Goal: Information Seeking & Learning: Learn about a topic

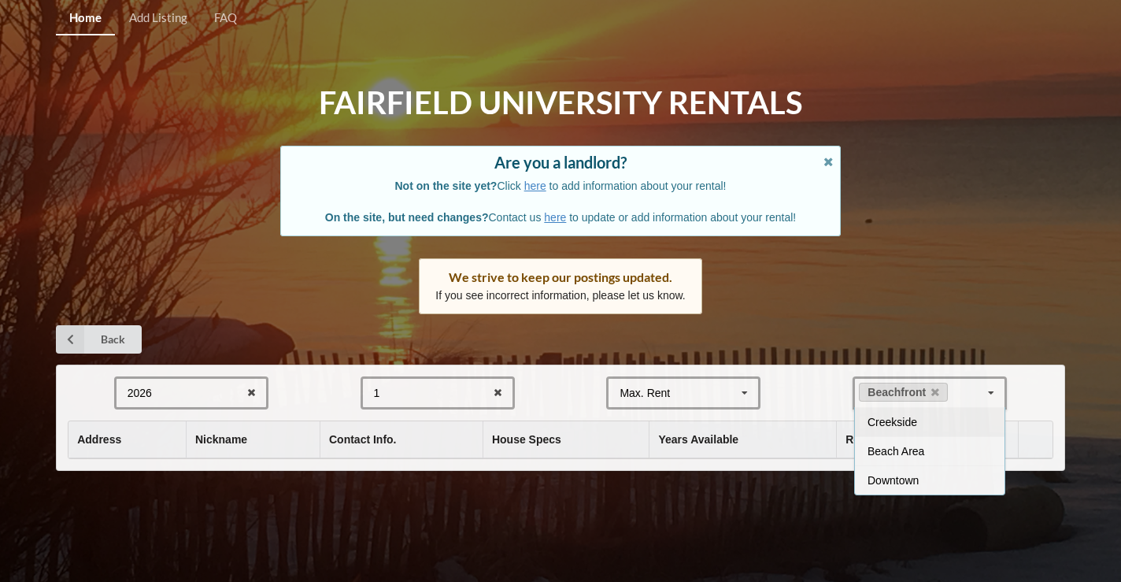
click at [1055, 325] on div "Back" at bounding box center [560, 339] width 1009 height 28
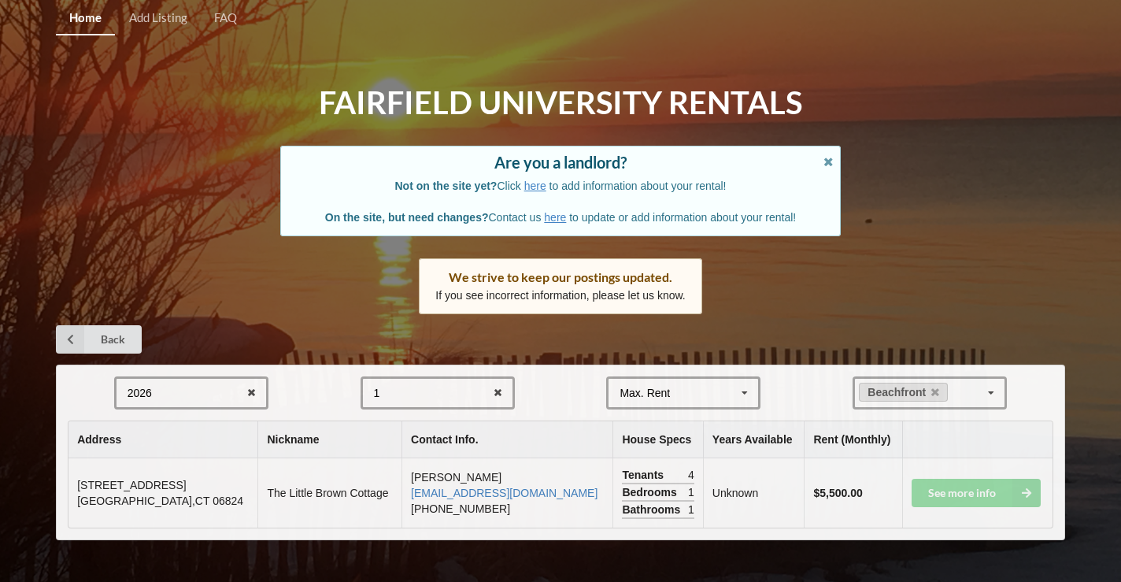
click at [1072, 302] on div "Home Add Listing FAQ Fairfield University Rentals Are you a landlord? Not on th…" at bounding box center [560, 291] width 1121 height 582
click at [968, 490] on td "See more info" at bounding box center [977, 492] width 150 height 69
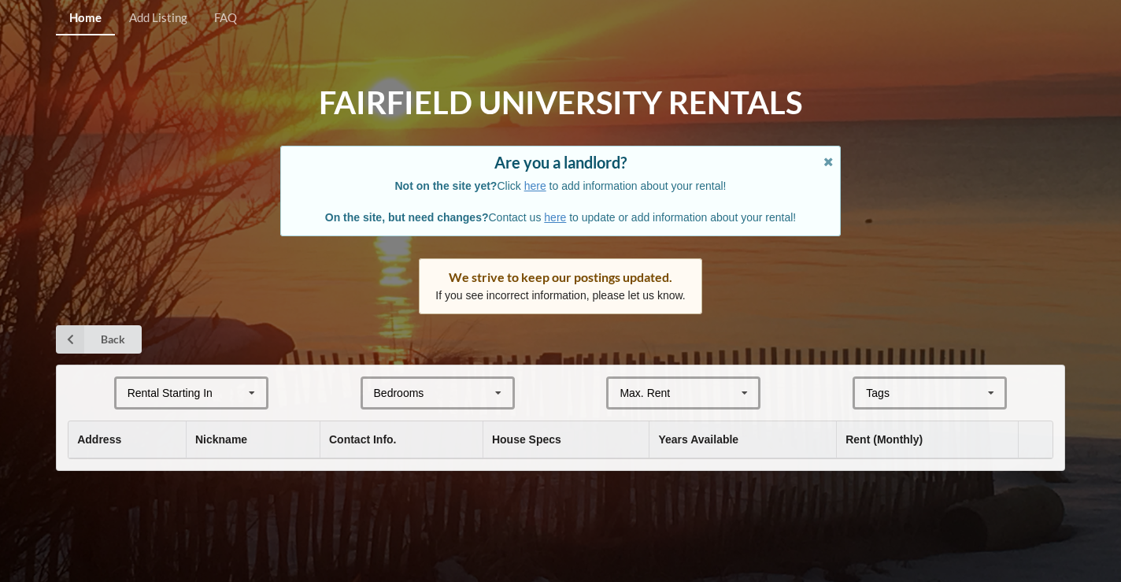
click at [198, 387] on div "Rental Starting In" at bounding box center [170, 392] width 85 height 11
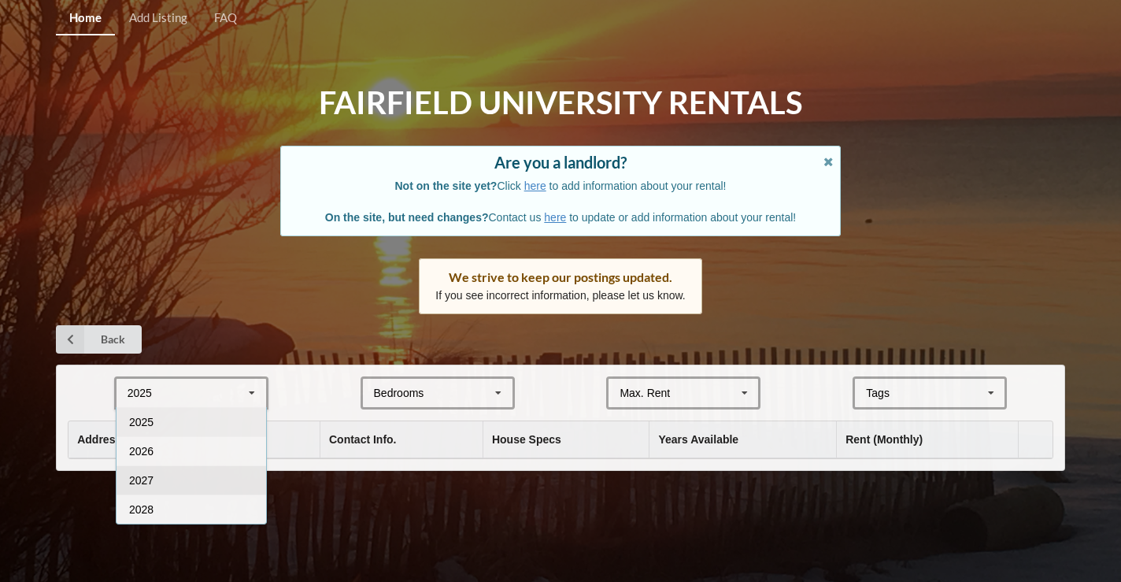
click at [148, 474] on span "2027" at bounding box center [141, 480] width 24 height 13
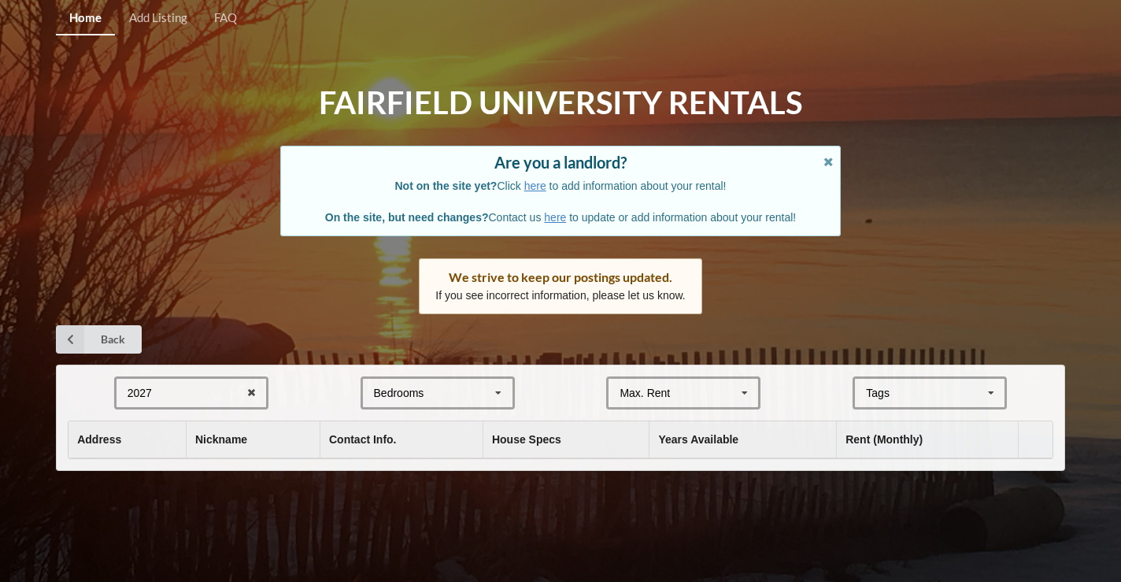
click at [913, 387] on div "Tags" at bounding box center [887, 393] width 50 height 18
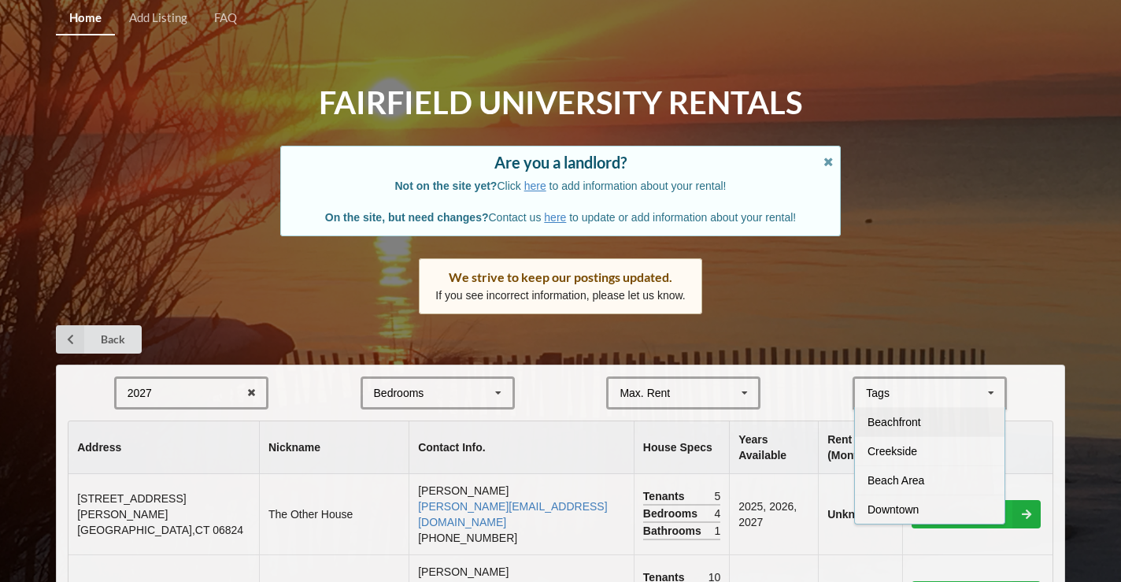
click at [898, 419] on span "Beachfront" at bounding box center [895, 422] width 54 height 13
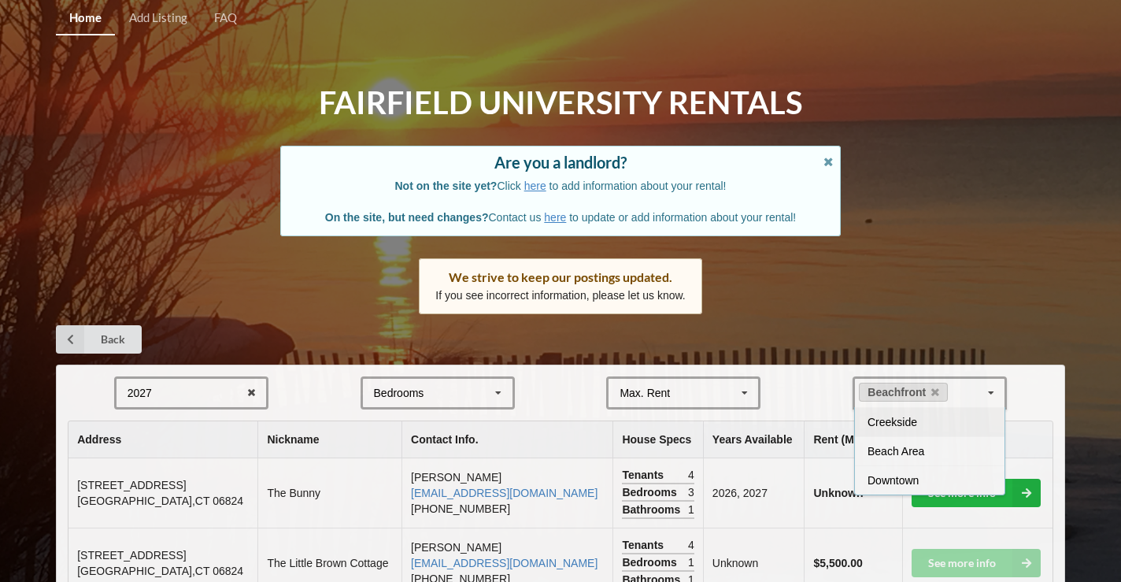
click at [1035, 281] on div "Home Add Listing FAQ Fairfield University Rentals Are you a landlord? Not on th…" at bounding box center [560, 356] width 1121 height 712
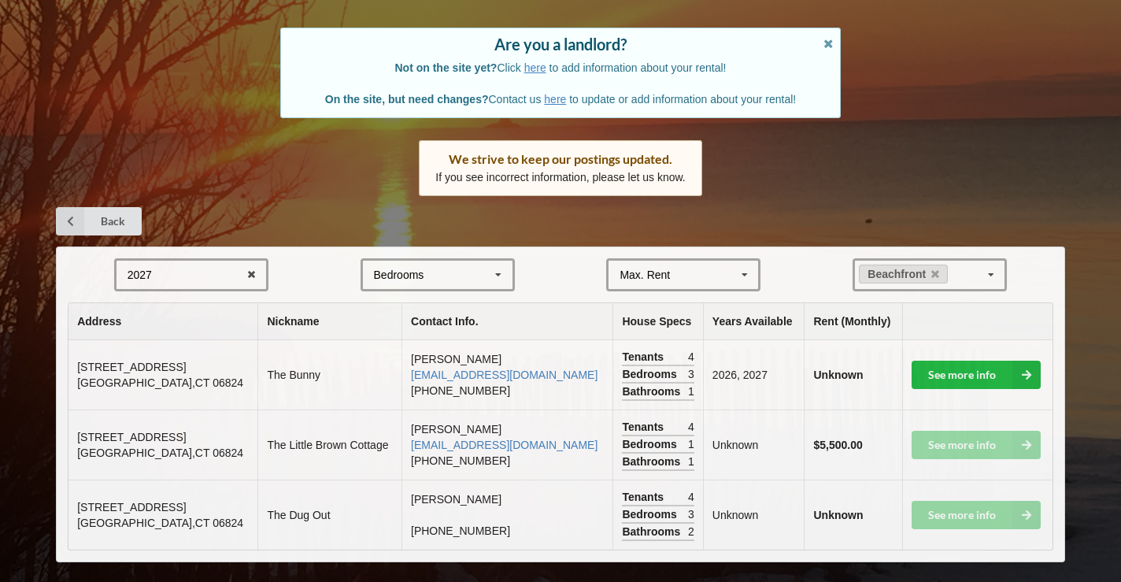
scroll to position [117, 0]
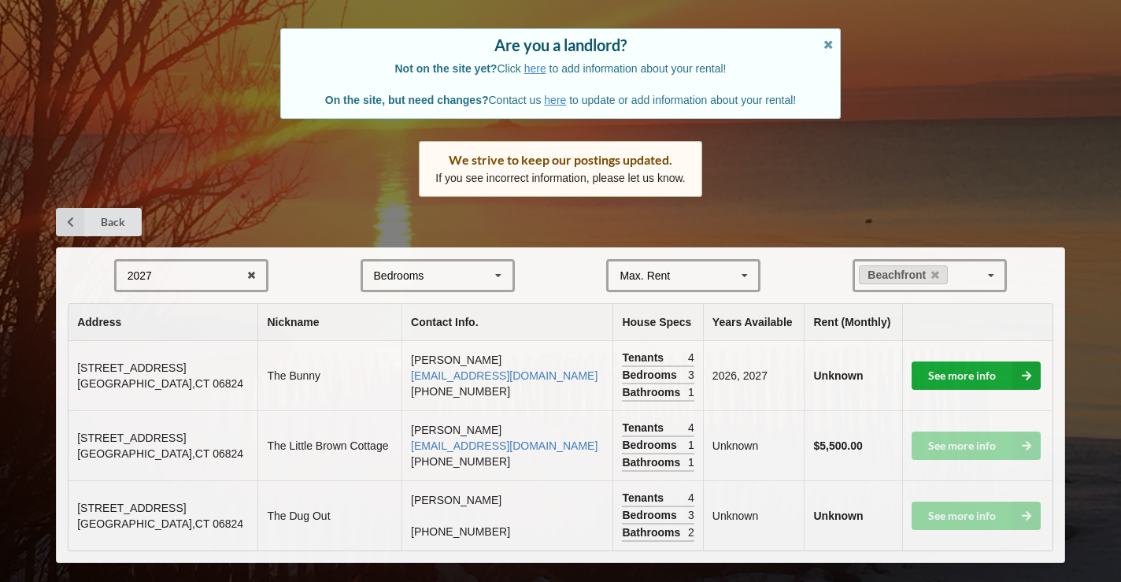
click at [973, 364] on link "See more info" at bounding box center [976, 375] width 129 height 28
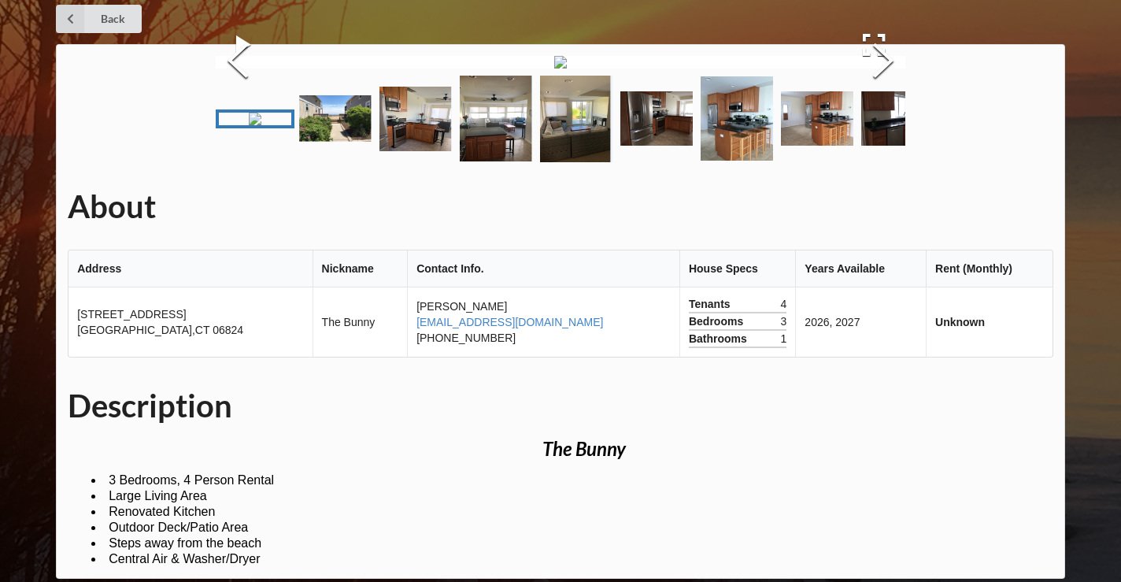
scroll to position [28, 0]
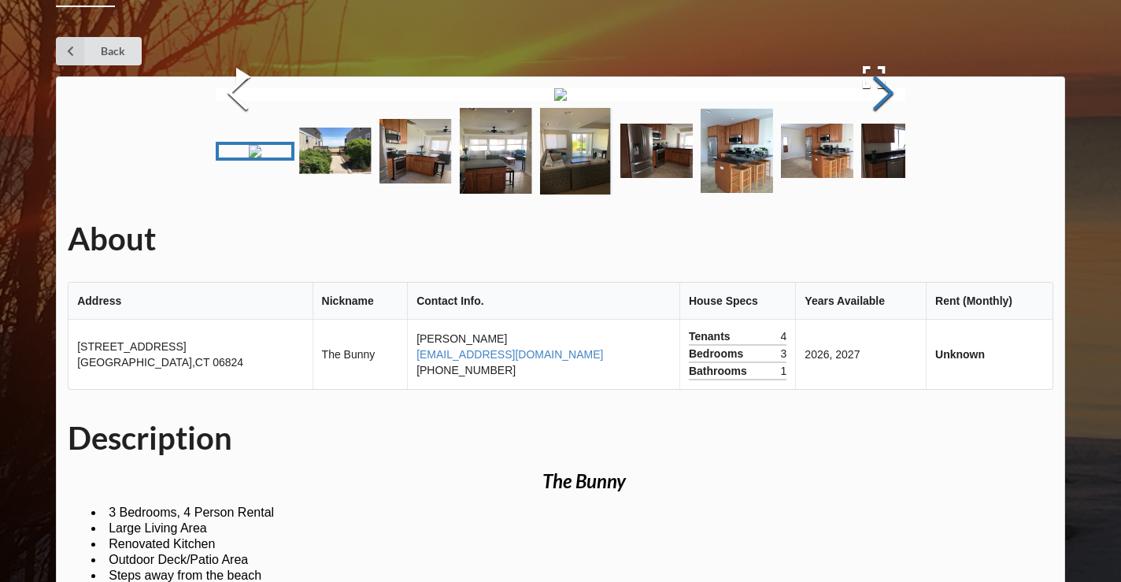
click at [882, 166] on button "Next Slide" at bounding box center [883, 95] width 44 height 143
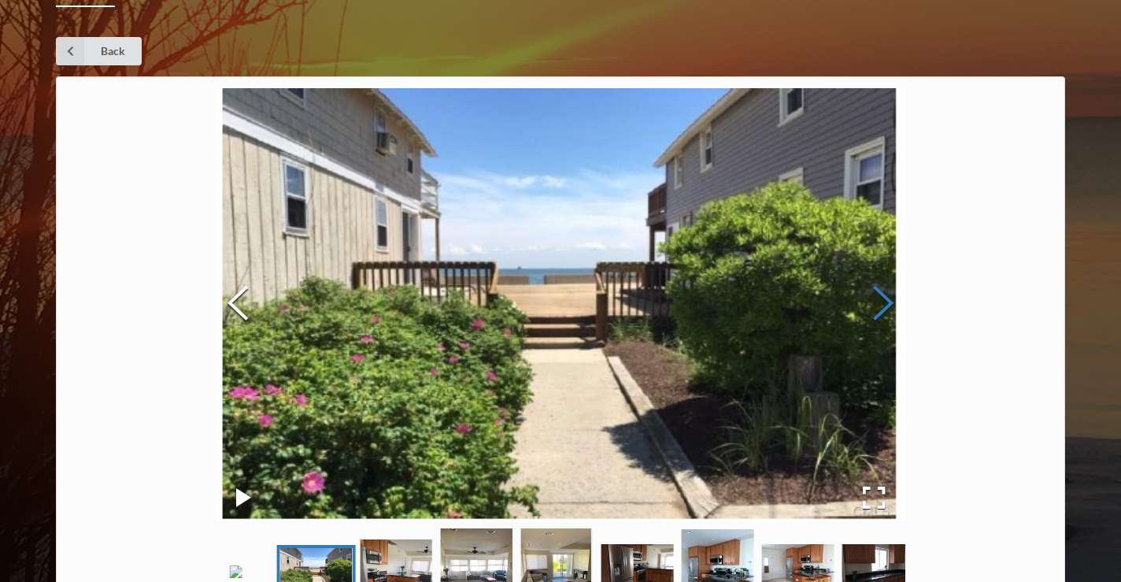
click at [882, 301] on button "Next Slide" at bounding box center [883, 305] width 44 height 143
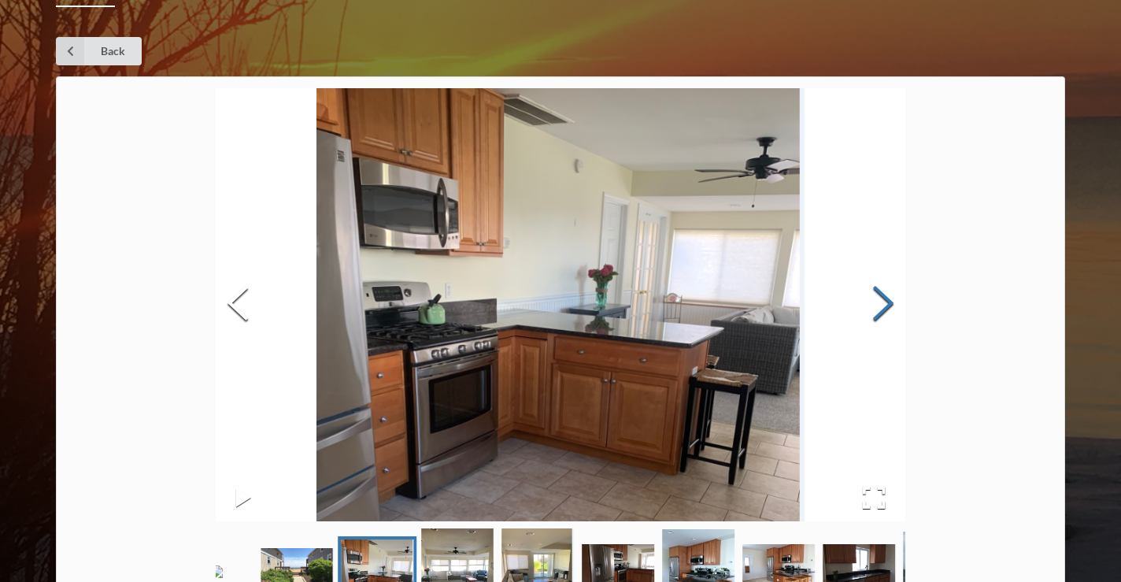
click at [882, 301] on button "Next Slide" at bounding box center [883, 305] width 44 height 143
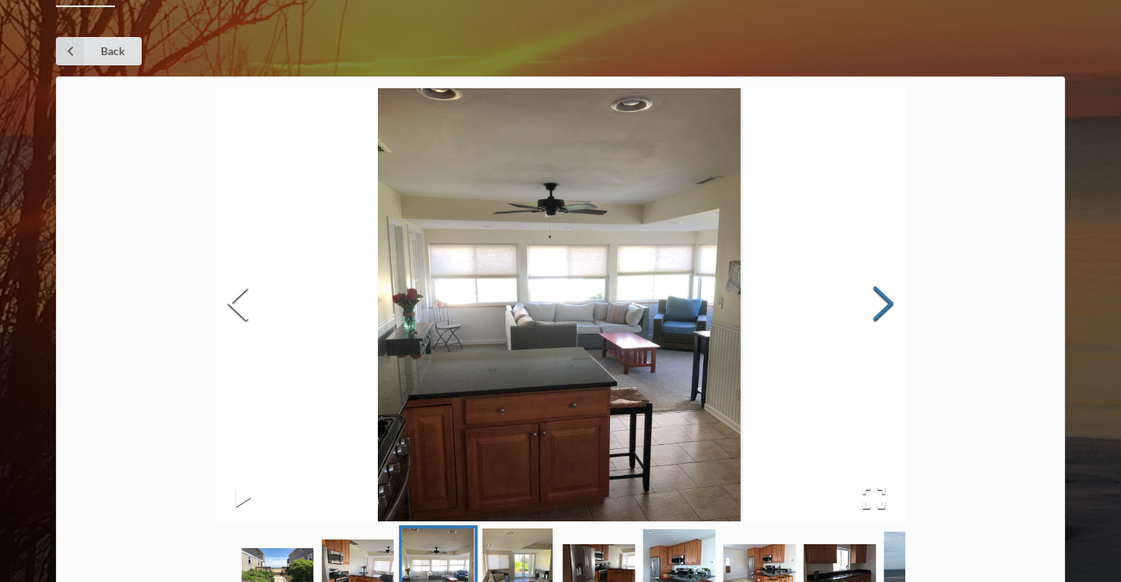
click at [882, 301] on button "Next Slide" at bounding box center [883, 305] width 44 height 143
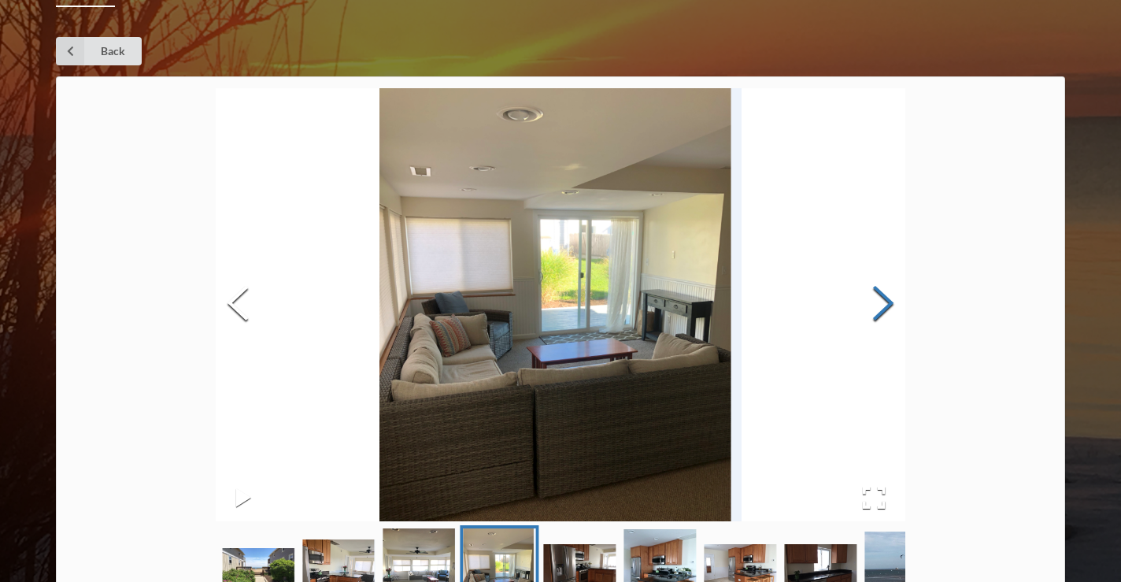
click at [882, 301] on button "Next Slide" at bounding box center [883, 305] width 44 height 143
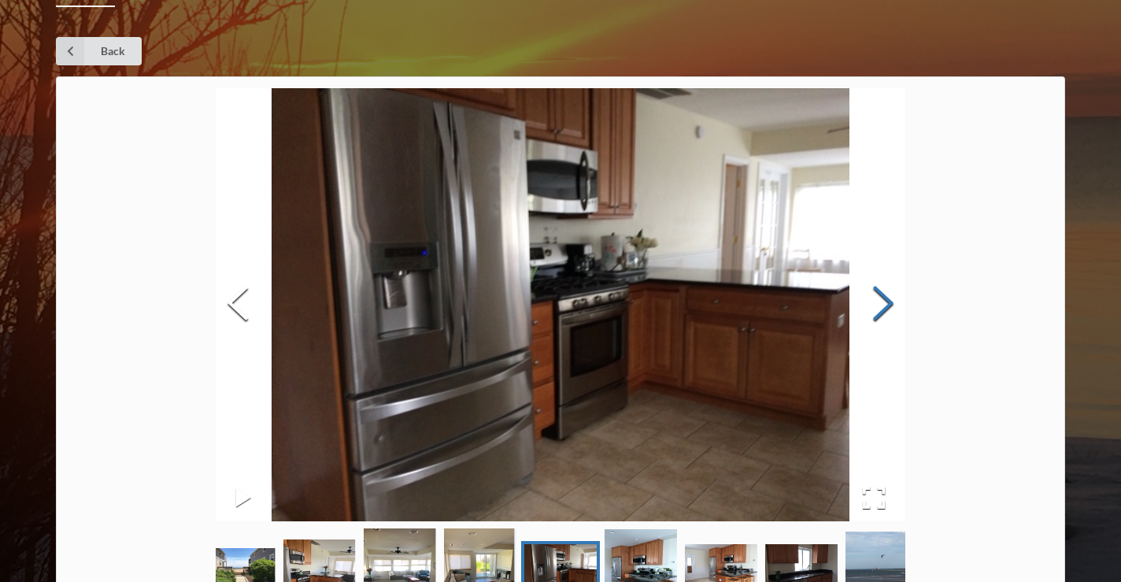
click at [882, 301] on button "Next Slide" at bounding box center [883, 305] width 44 height 143
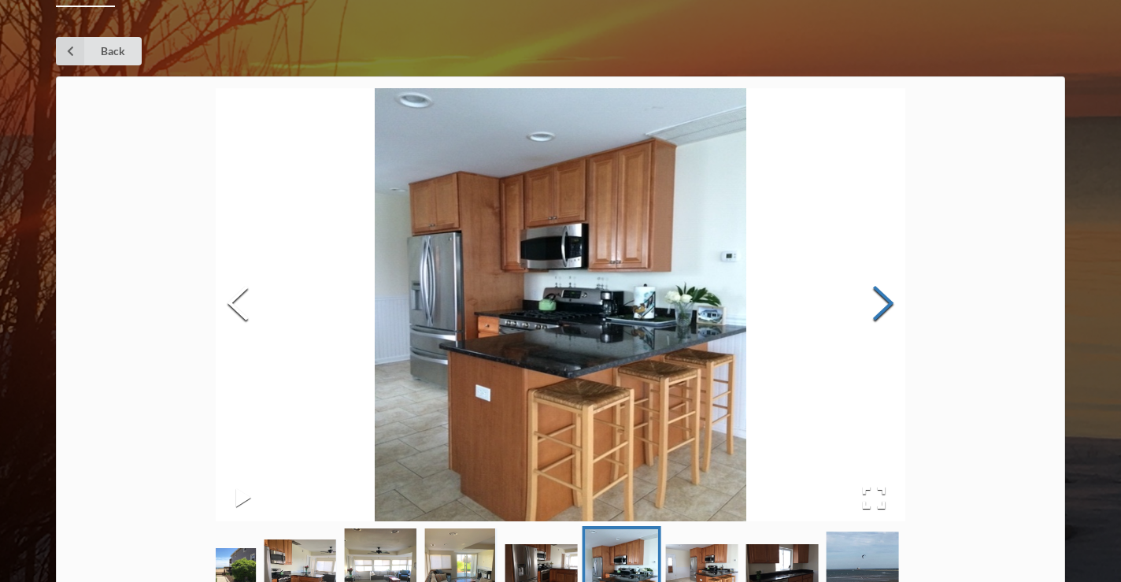
click at [882, 302] on button "Next Slide" at bounding box center [883, 305] width 44 height 143
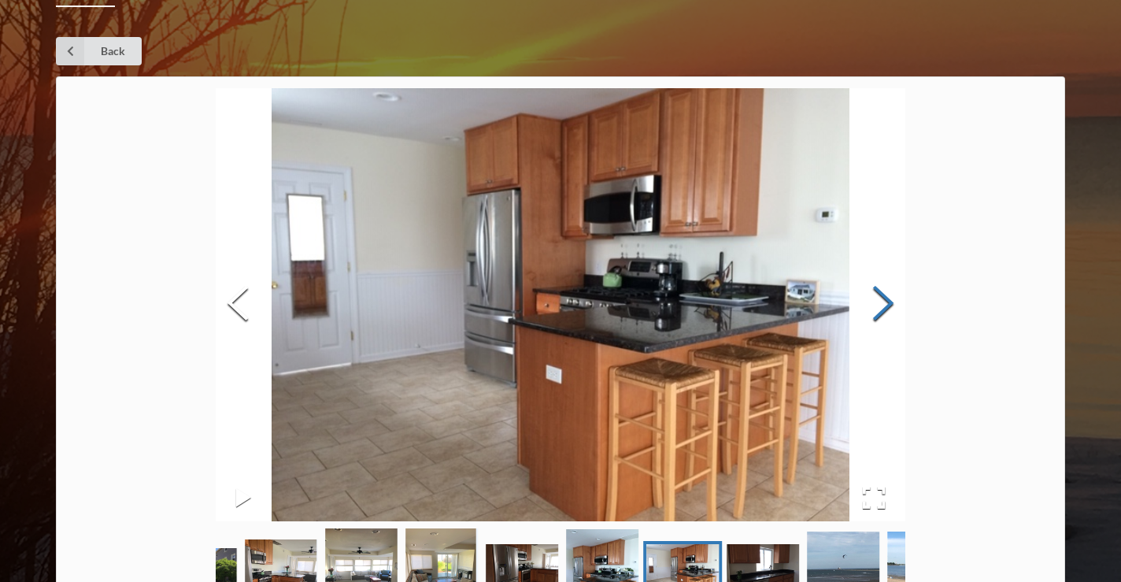
click at [882, 302] on button "Next Slide" at bounding box center [883, 305] width 44 height 143
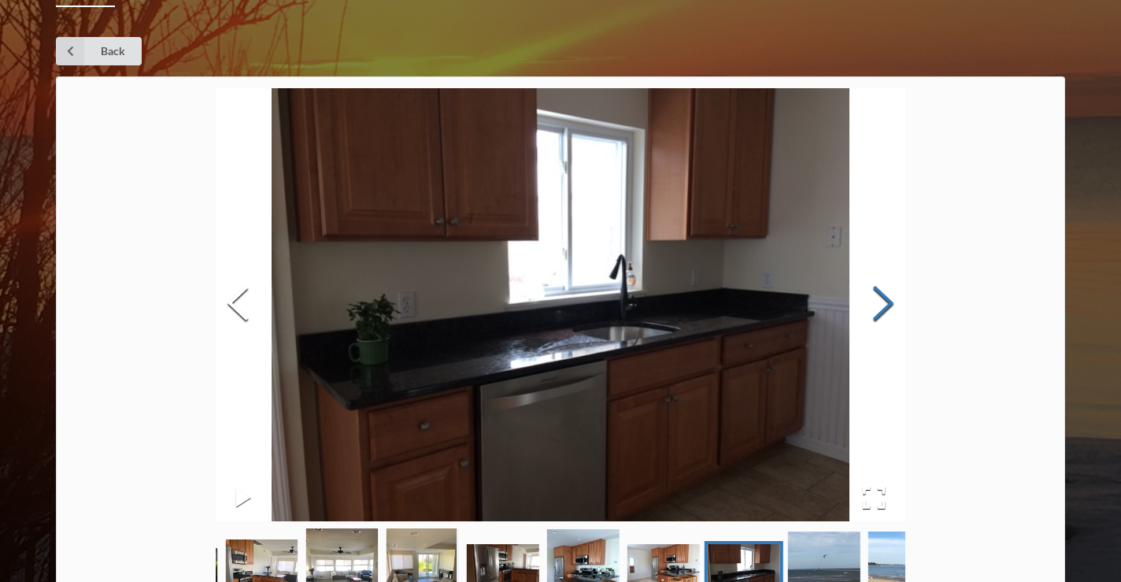
click at [882, 302] on button "Next Slide" at bounding box center [883, 305] width 44 height 143
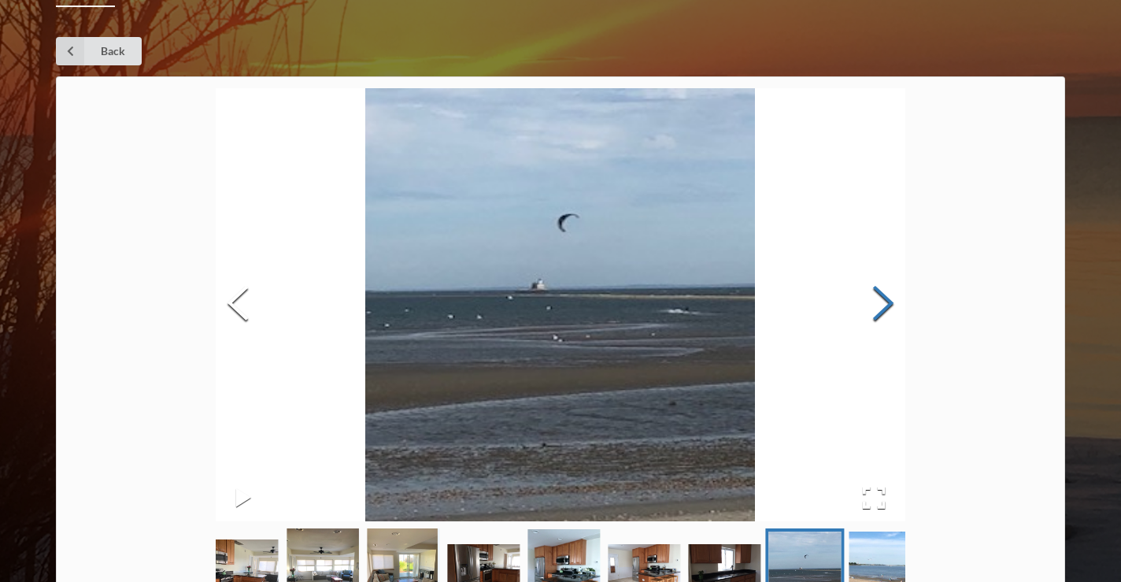
click at [881, 302] on button "Next Slide" at bounding box center [883, 305] width 44 height 143
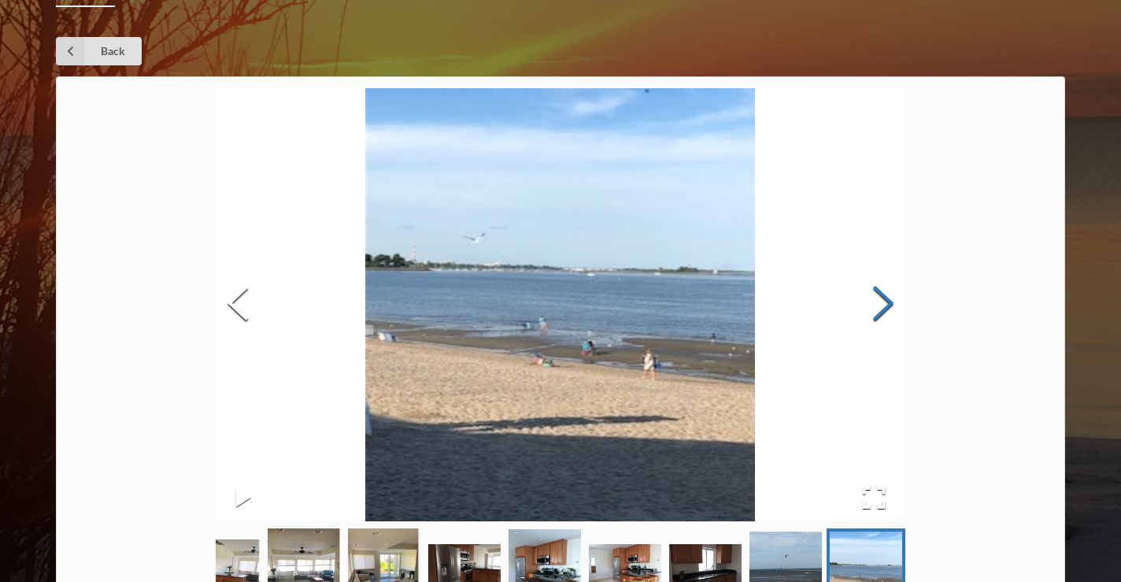
click at [881, 302] on button "Next Slide" at bounding box center [883, 305] width 44 height 143
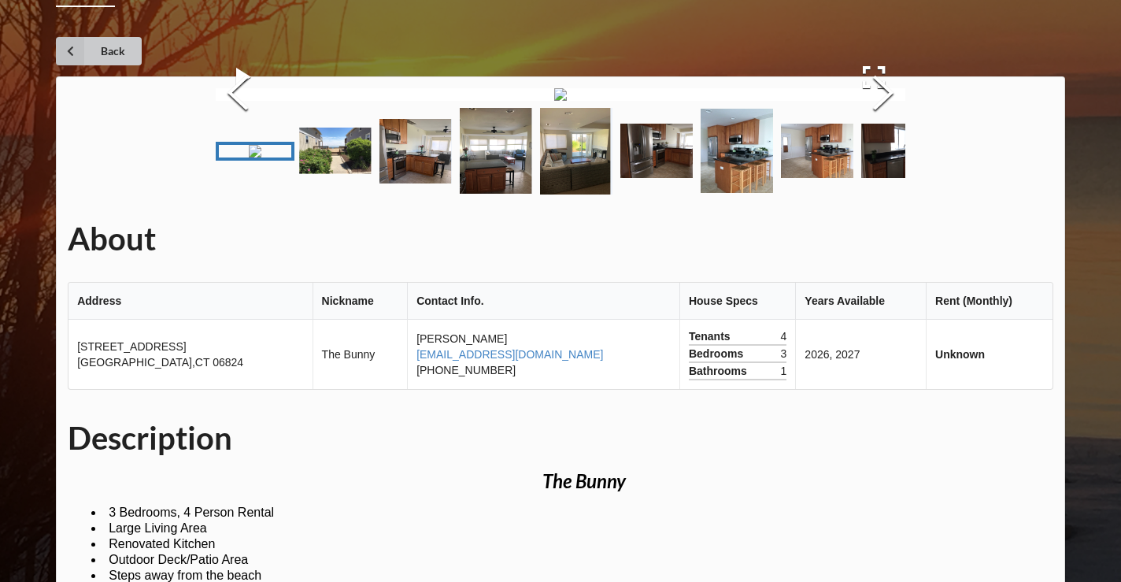
click at [91, 47] on link "Back" at bounding box center [99, 51] width 86 height 28
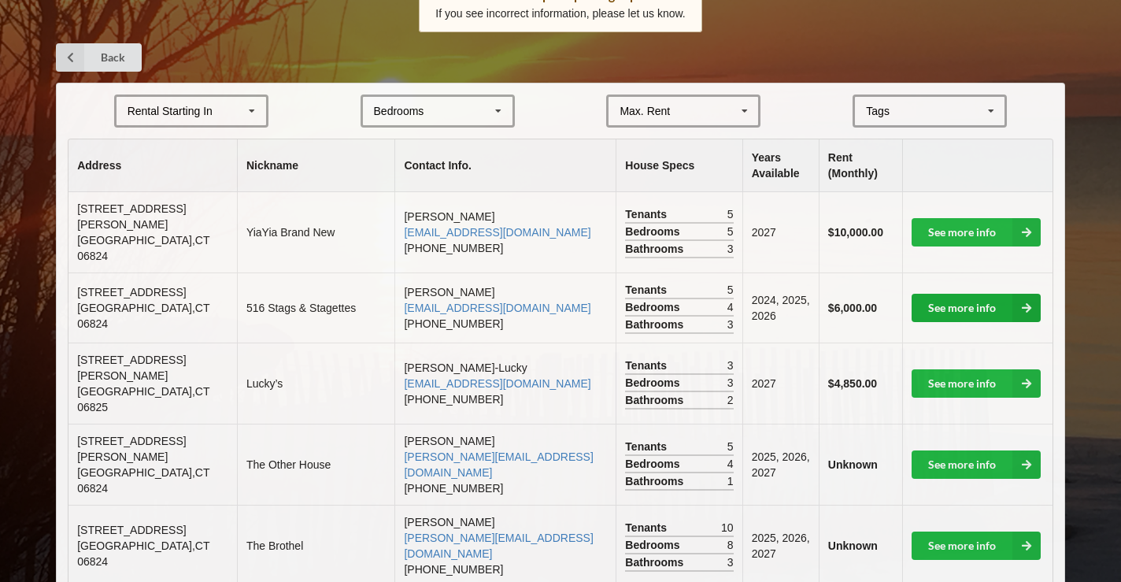
scroll to position [291, 0]
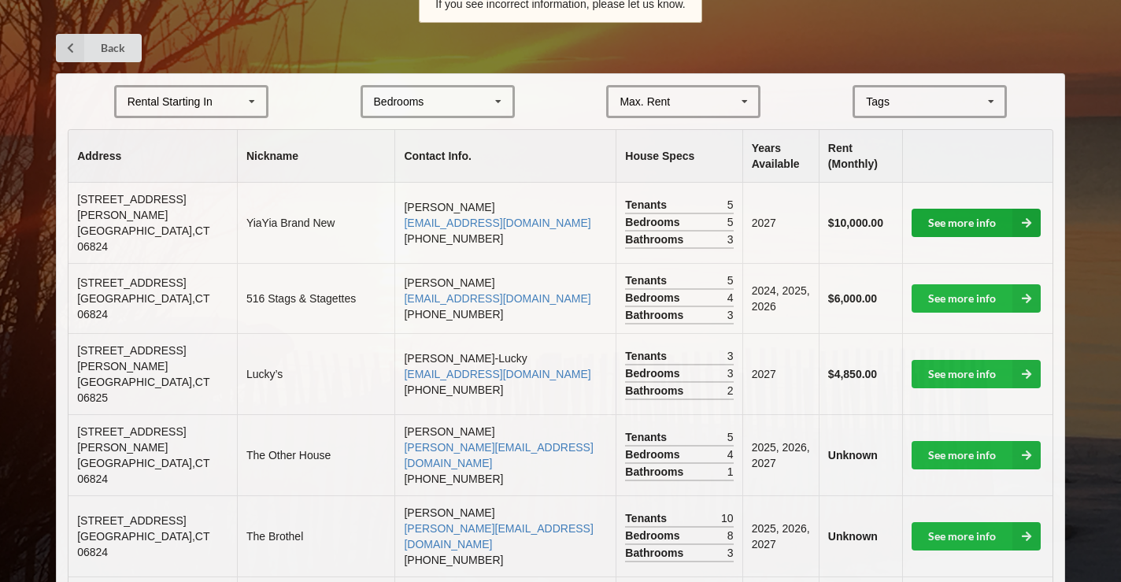
click at [970, 211] on link "See more info" at bounding box center [976, 223] width 129 height 28
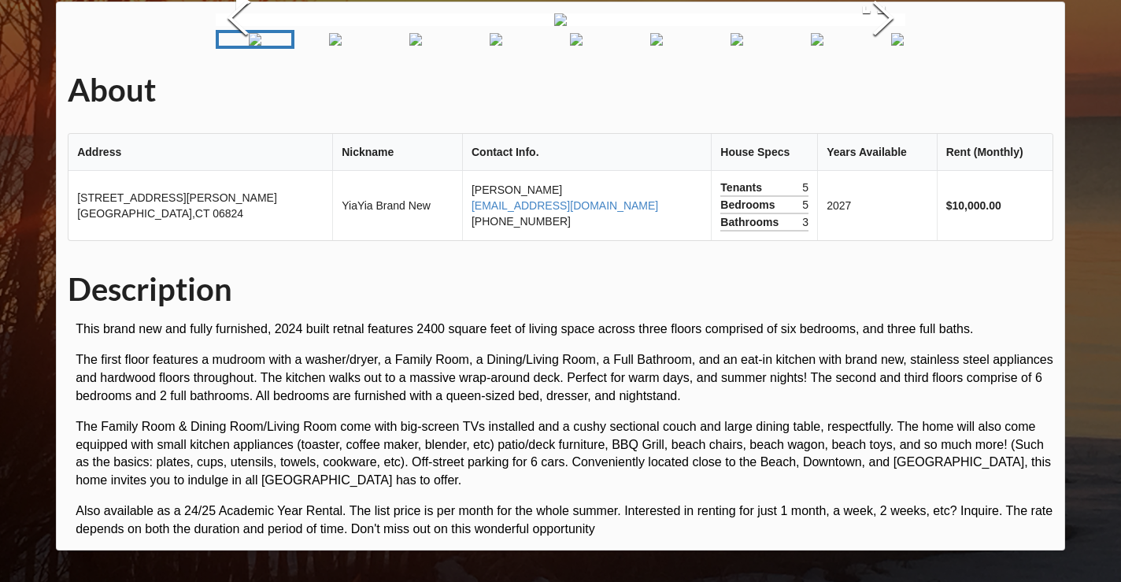
scroll to position [549, 0]
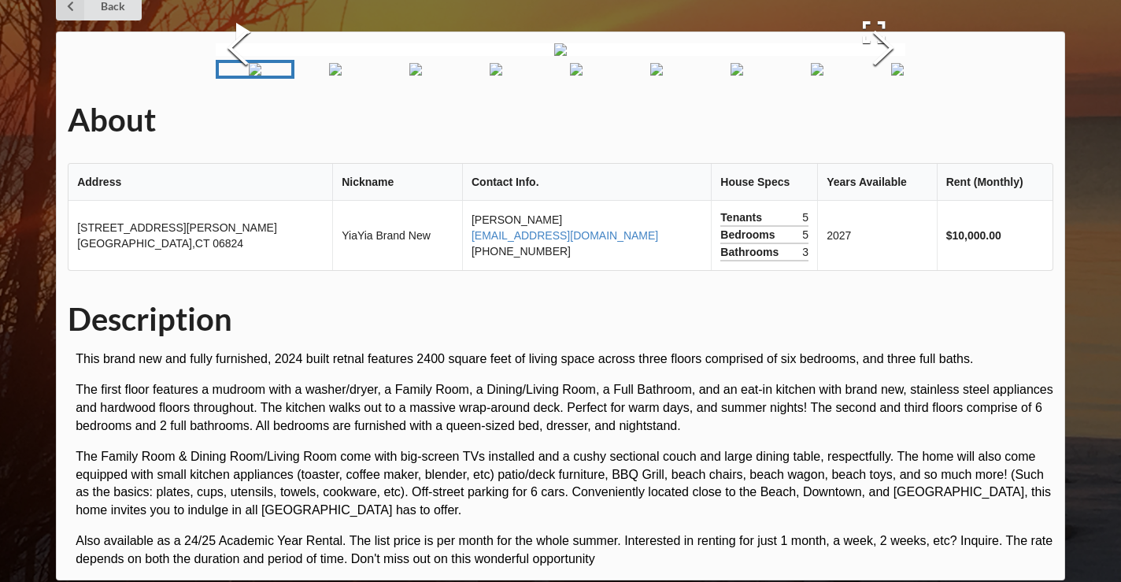
scroll to position [54, 0]
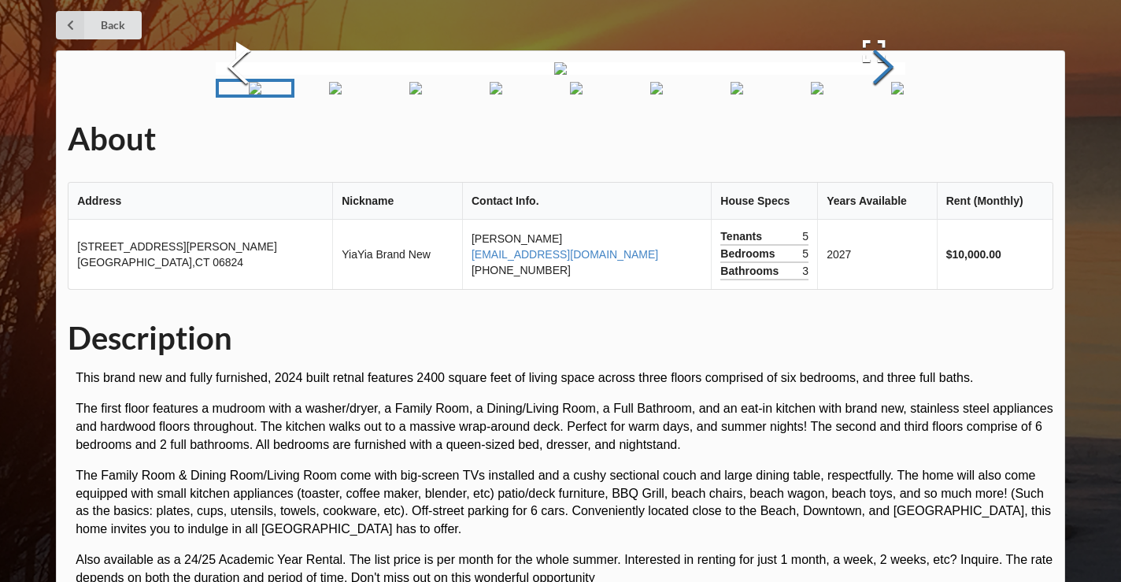
click at [877, 140] on button "Next Slide" at bounding box center [883, 69] width 44 height 143
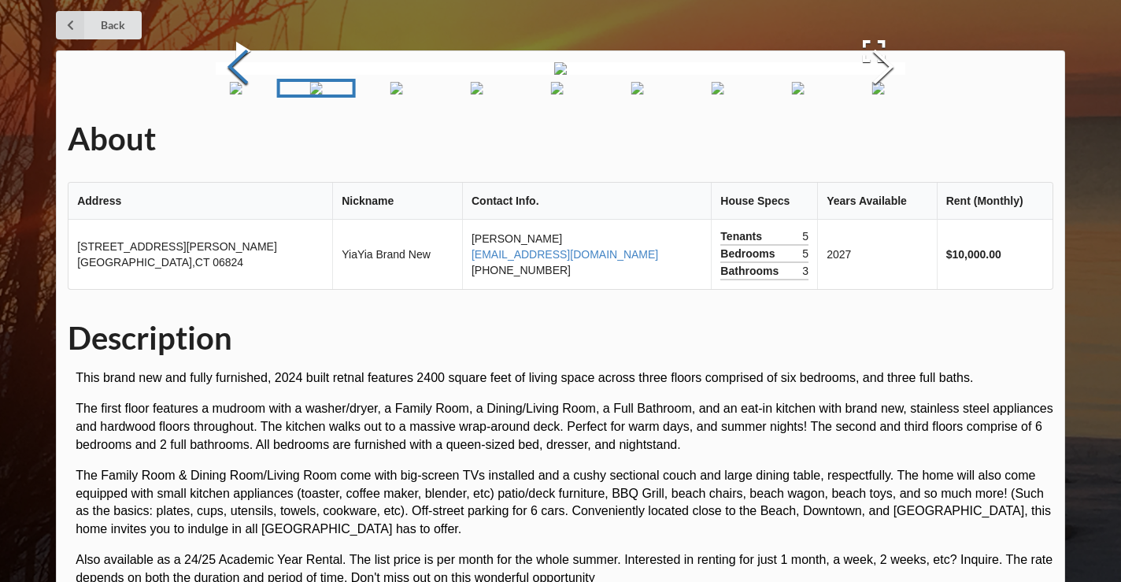
click at [238, 140] on button "Previous Slide" at bounding box center [238, 69] width 44 height 143
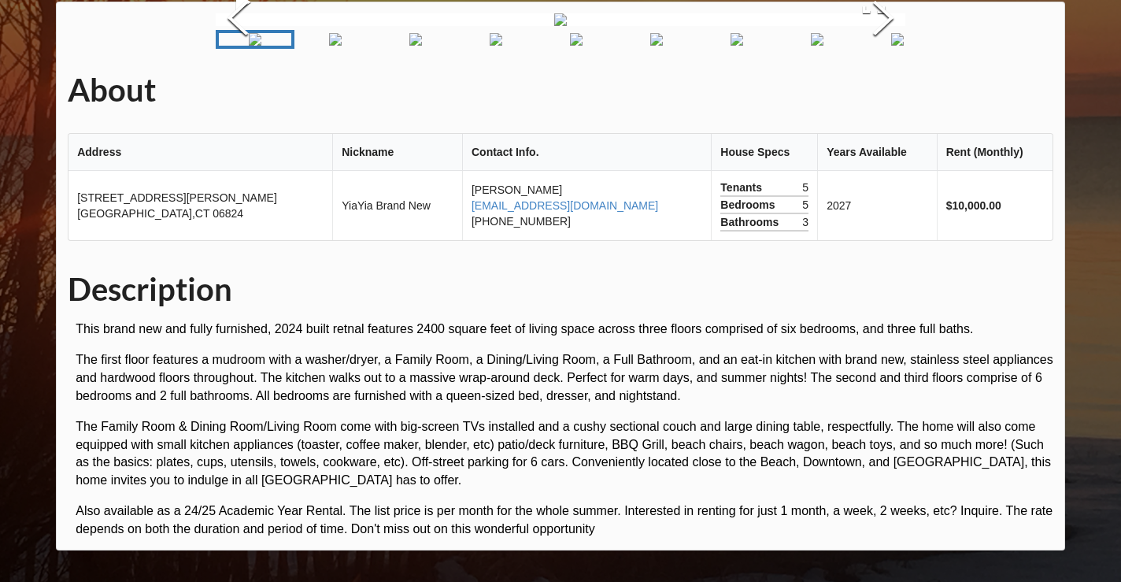
scroll to position [116, 0]
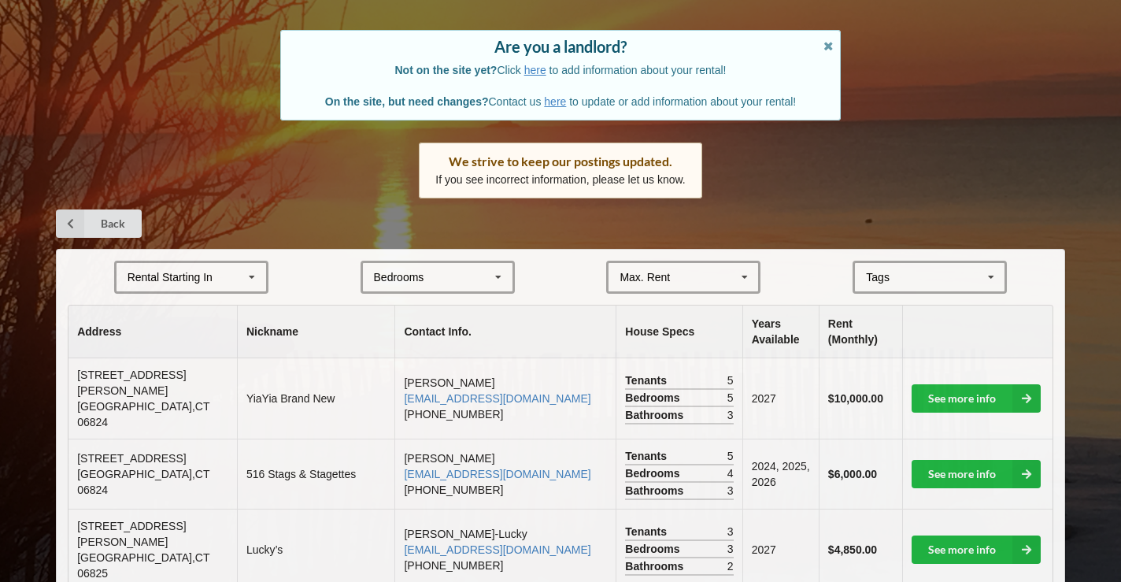
scroll to position [291, 0]
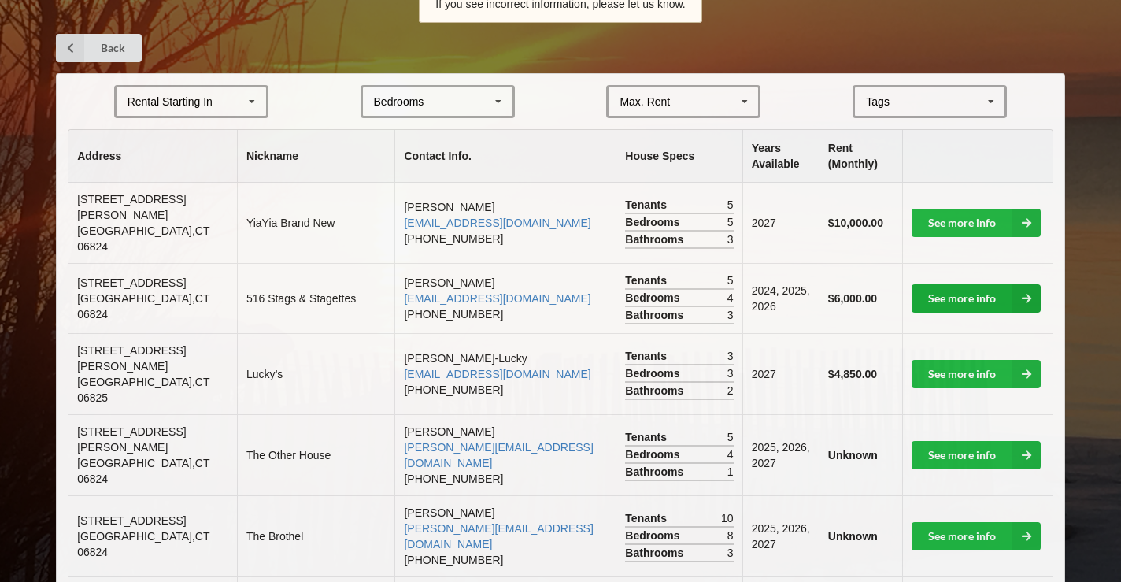
click at [982, 284] on link "See more info" at bounding box center [976, 298] width 129 height 28
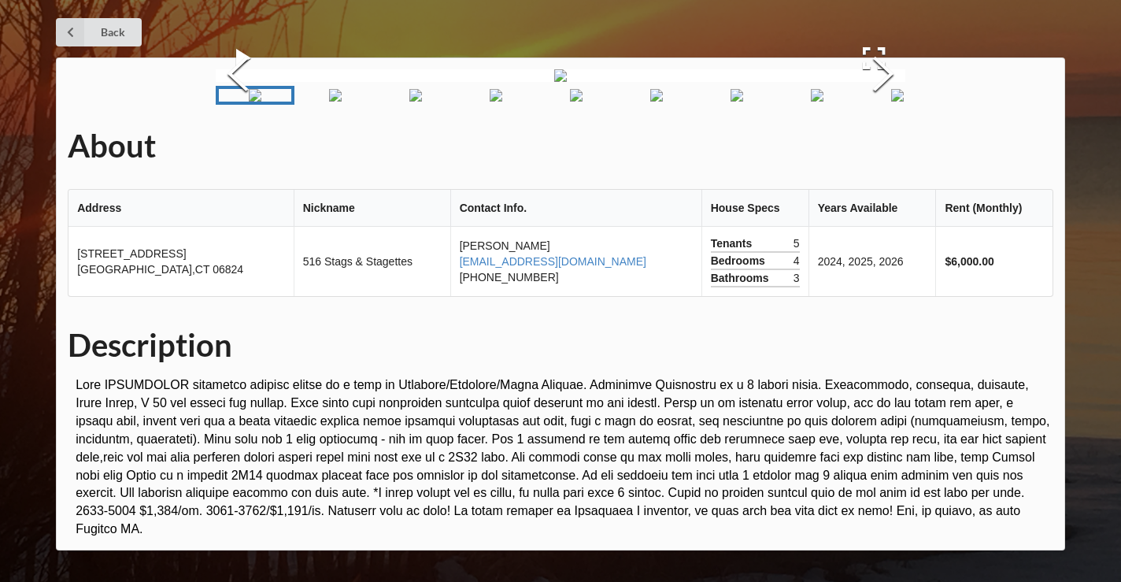
scroll to position [17, 0]
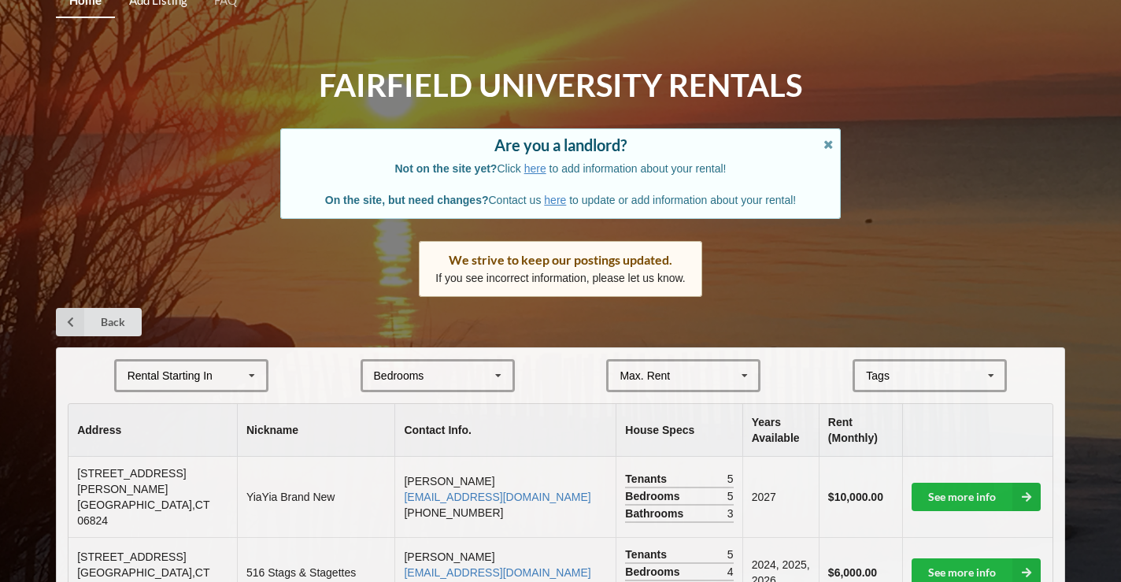
scroll to position [291, 0]
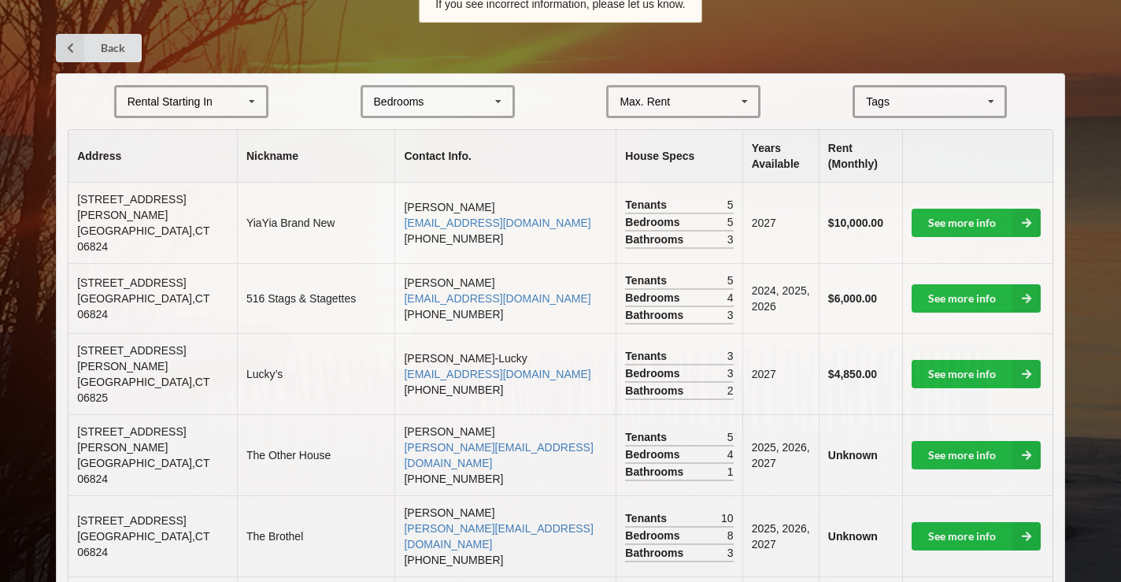
click at [959, 87] on div "[GEOGRAPHIC_DATA] Area Downtown" at bounding box center [930, 101] width 154 height 33
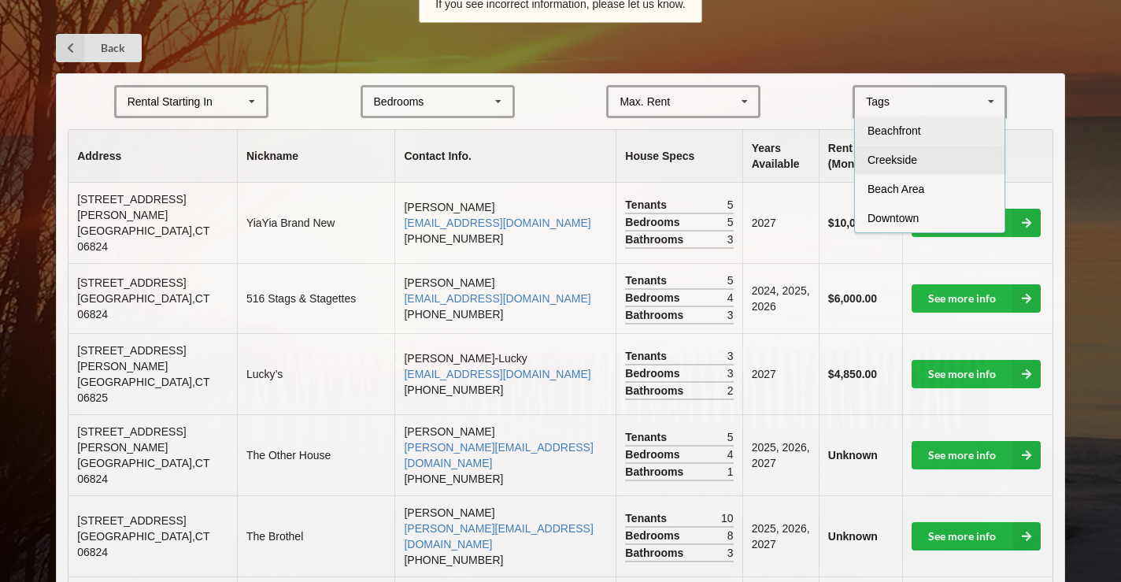
click at [884, 154] on span "Creekside" at bounding box center [893, 160] width 50 height 13
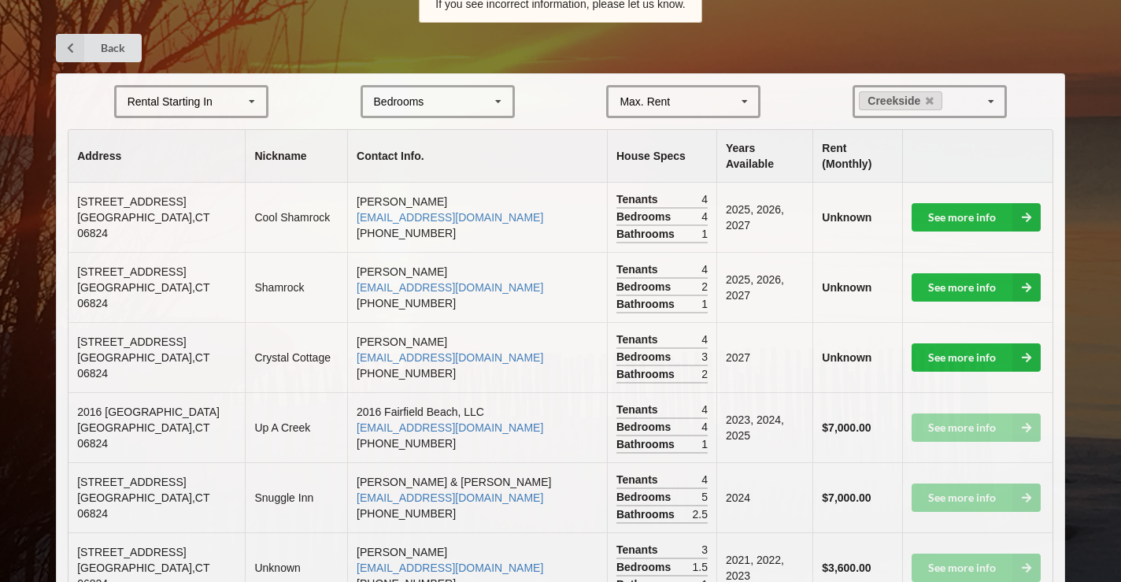
click at [1047, 93] on form "Rental Starting In [DATE] 2026 2027 2028 Bedrooms 1 2 3 4 5 6 7 8 Max. Rent $4,…" at bounding box center [561, 101] width 986 height 33
click at [959, 203] on link "See more info" at bounding box center [976, 217] width 129 height 28
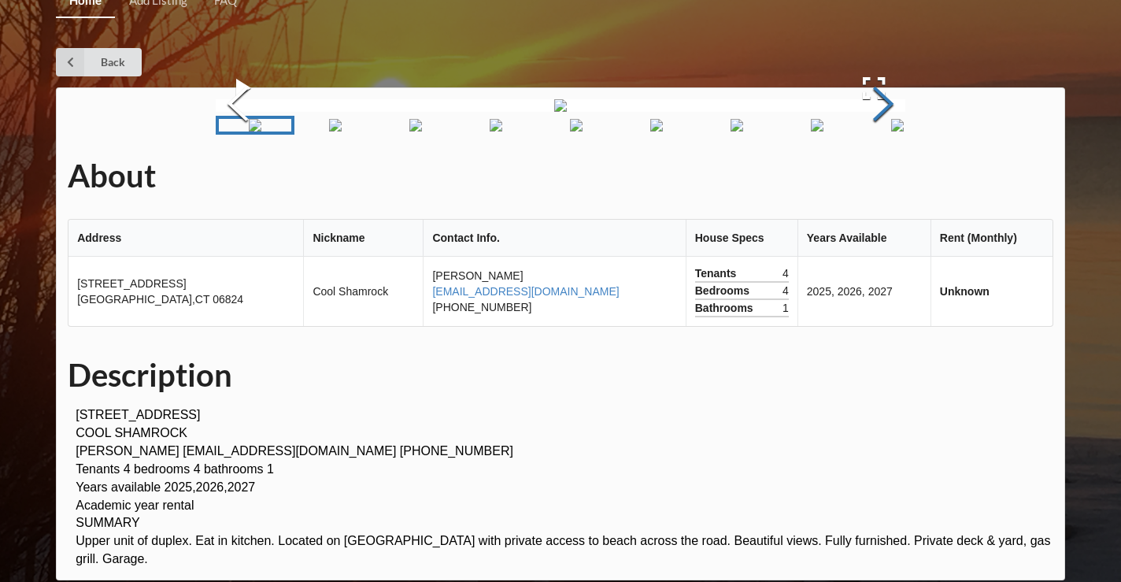
click at [889, 177] on button "Next Slide" at bounding box center [883, 106] width 44 height 143
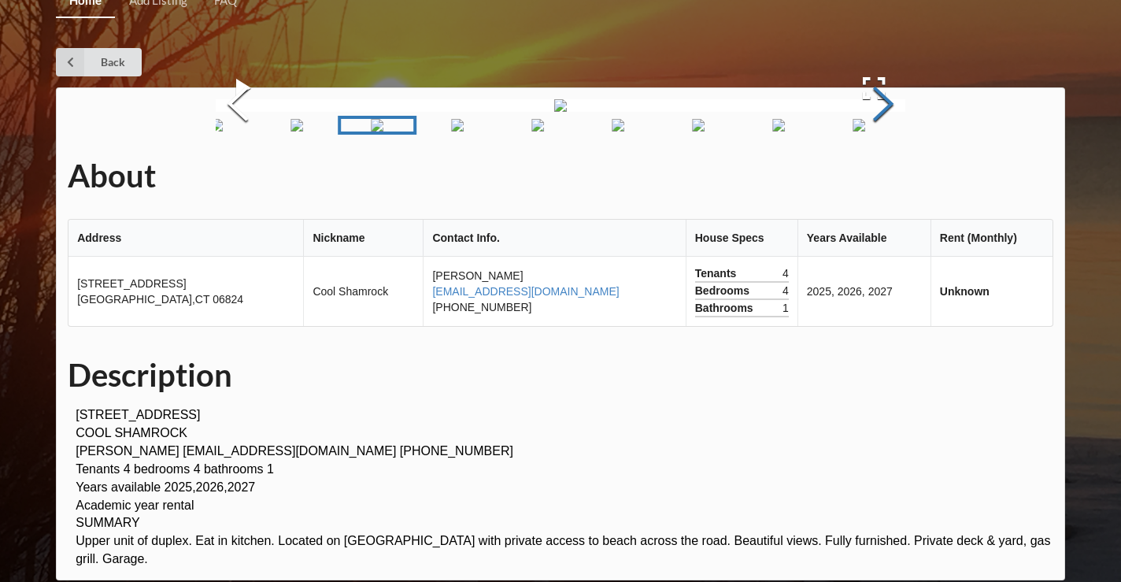
click at [889, 177] on button "Next Slide" at bounding box center [883, 106] width 44 height 143
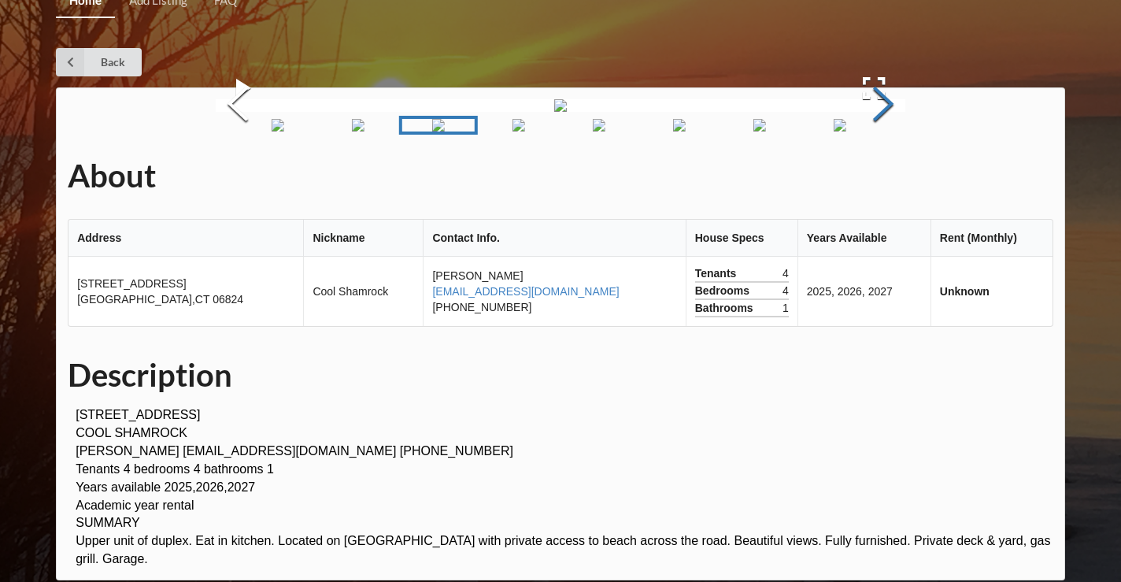
click at [889, 177] on button "Next Slide" at bounding box center [883, 106] width 44 height 143
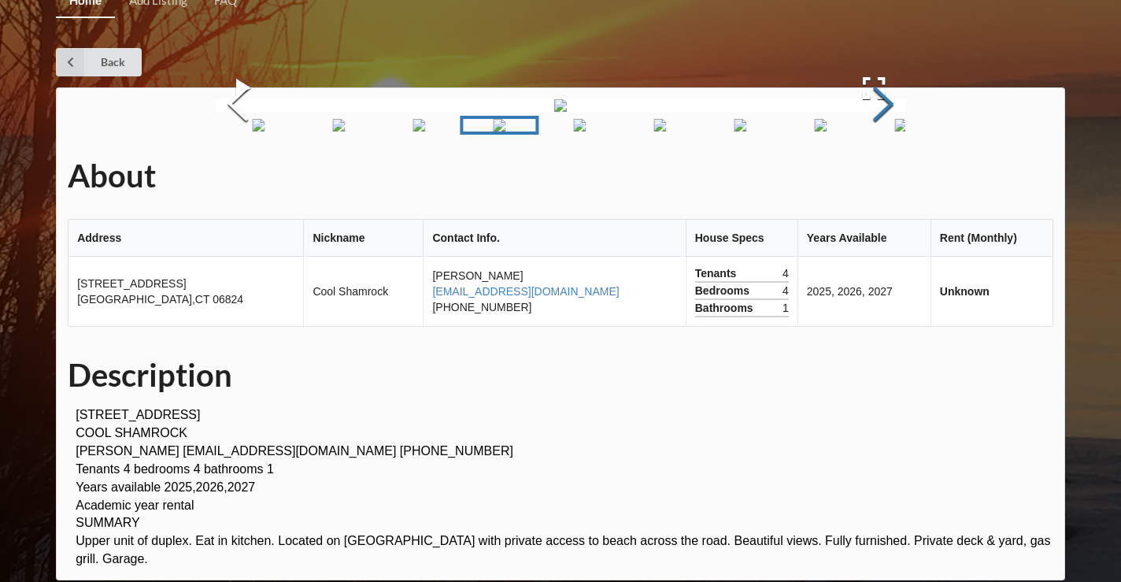
click at [889, 177] on button "Next Slide" at bounding box center [883, 106] width 44 height 143
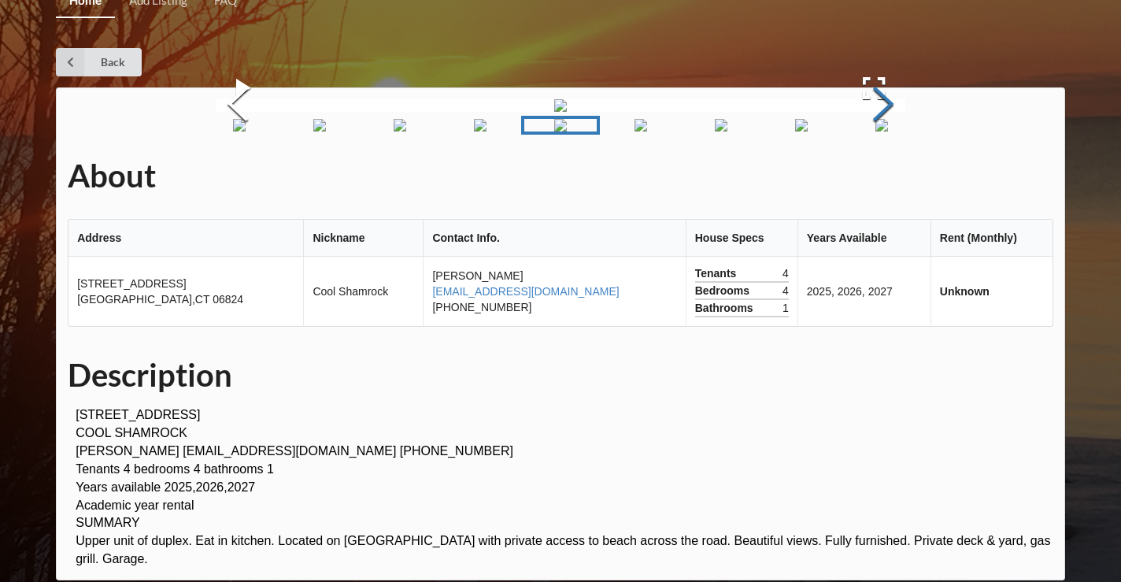
click at [889, 177] on button "Next Slide" at bounding box center [883, 106] width 44 height 143
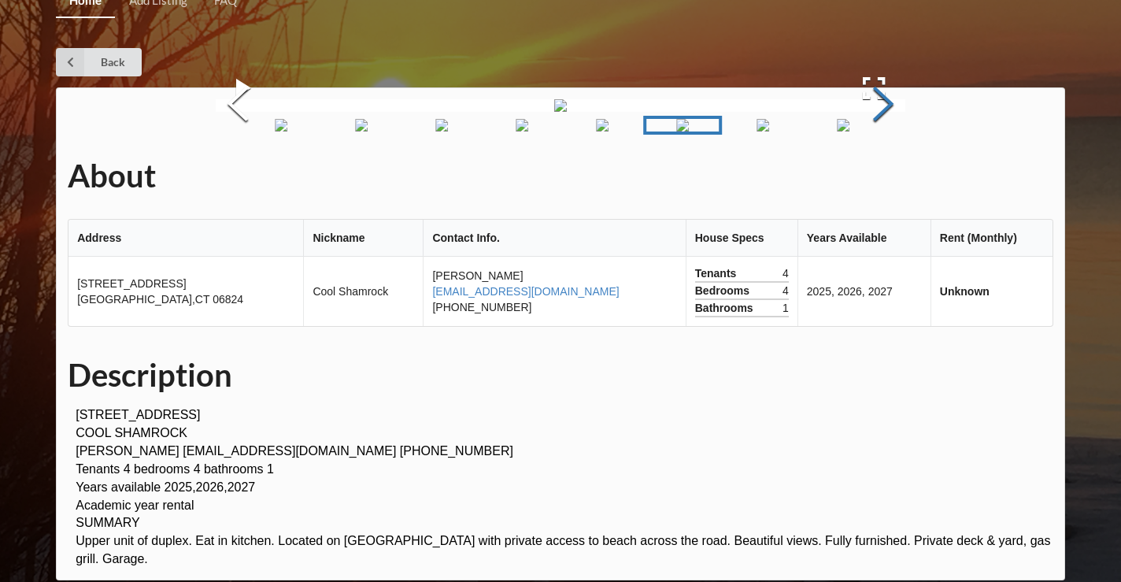
click at [889, 177] on button "Next Slide" at bounding box center [883, 106] width 44 height 143
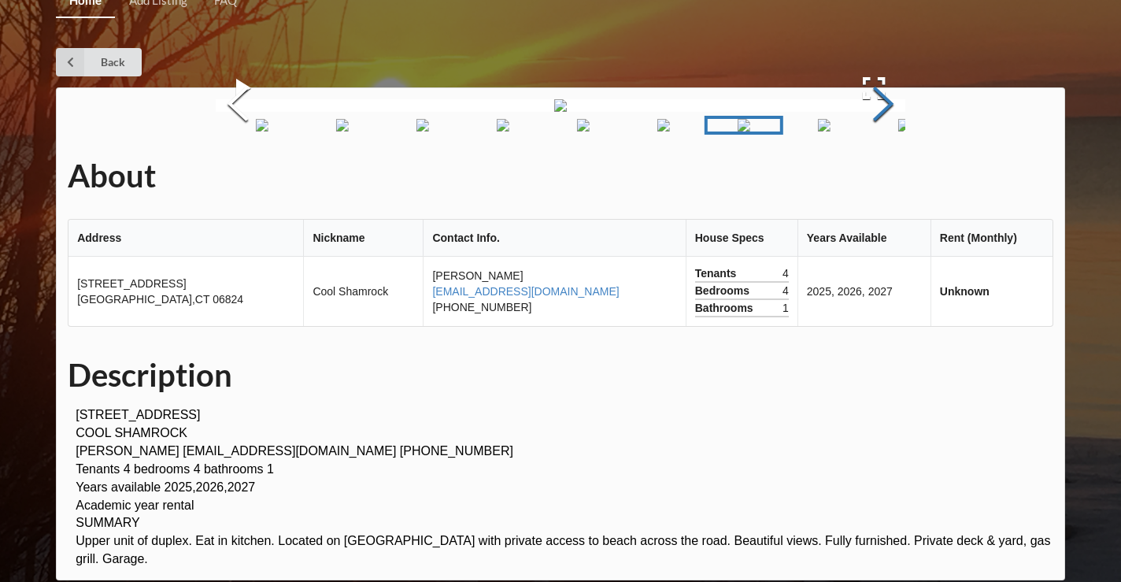
click at [889, 177] on button "Next Slide" at bounding box center [883, 106] width 44 height 143
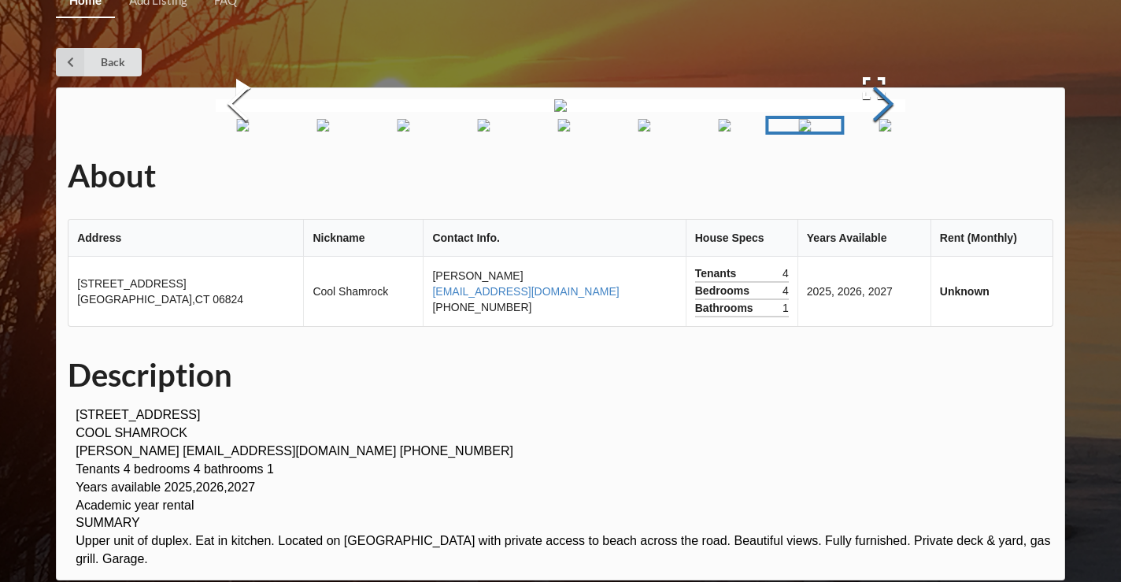
click at [889, 177] on button "Next Slide" at bounding box center [883, 106] width 44 height 143
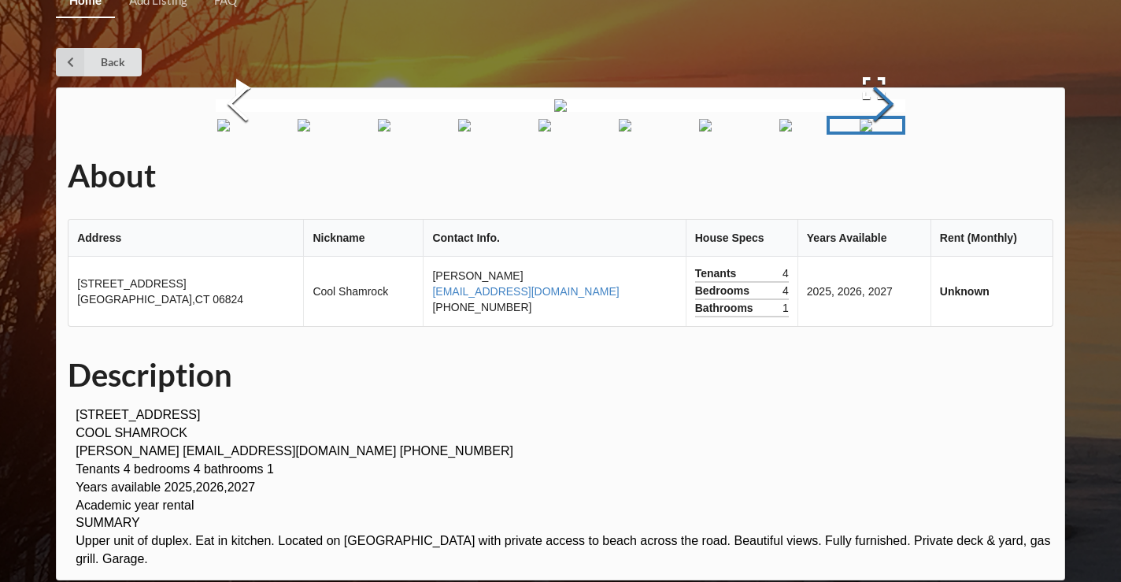
click at [889, 177] on button "Next Slide" at bounding box center [883, 106] width 44 height 143
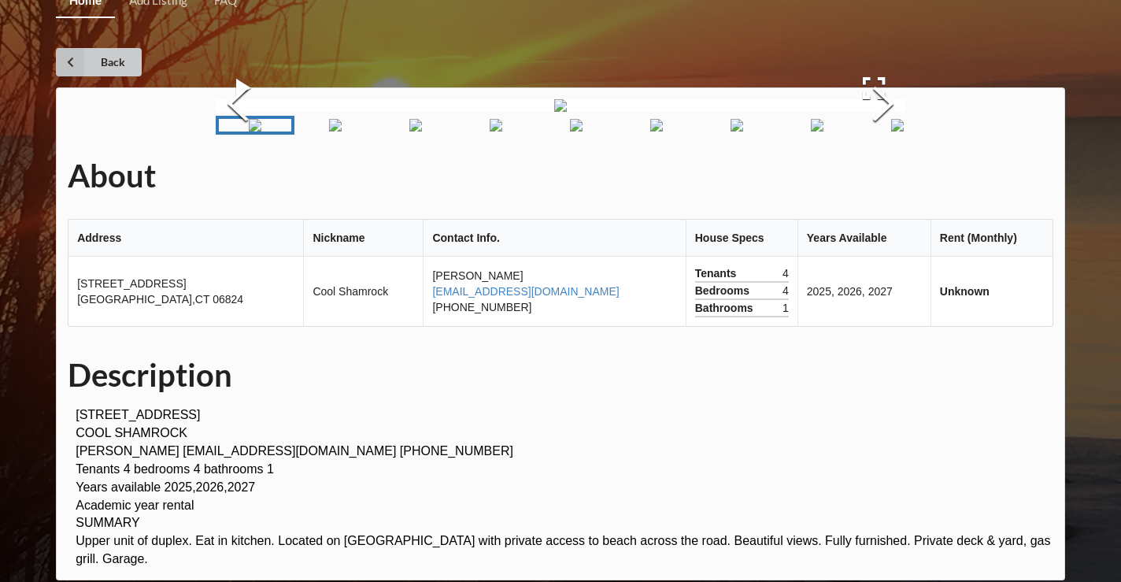
click at [69, 52] on icon at bounding box center [70, 62] width 28 height 28
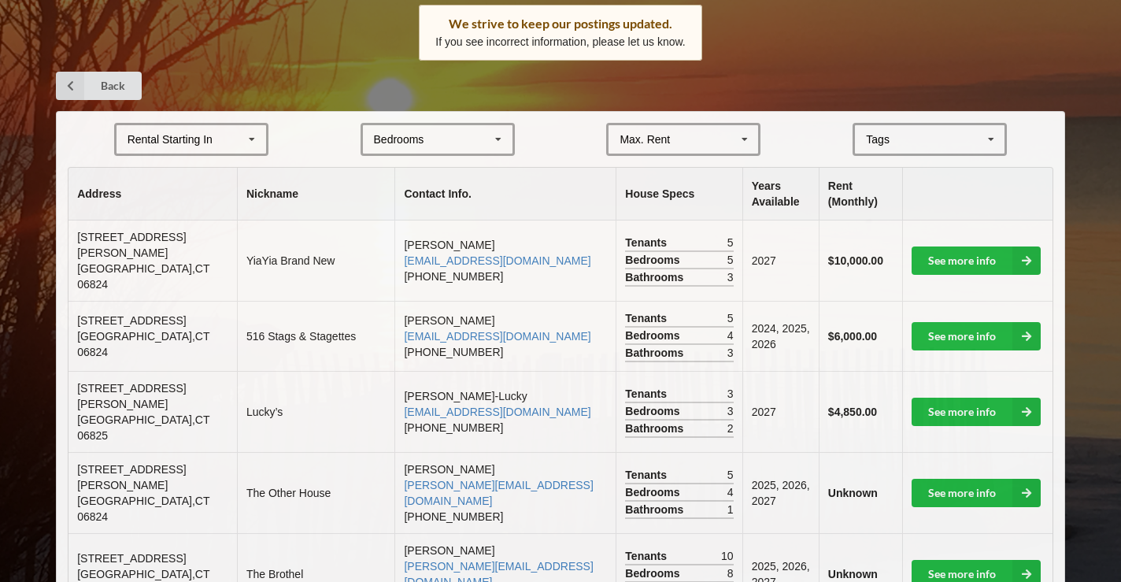
scroll to position [263, 0]
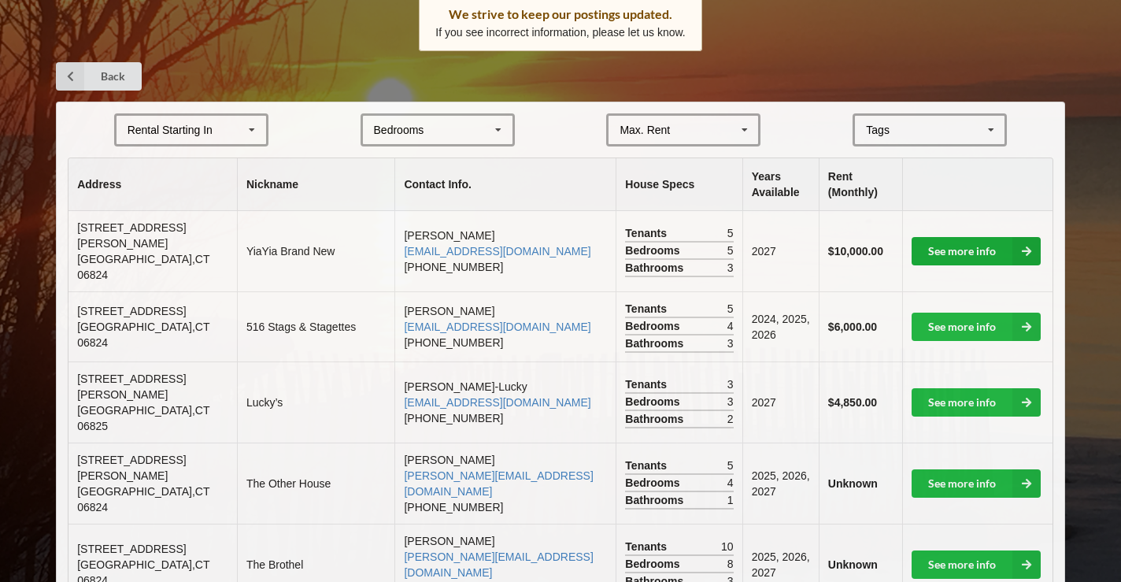
click at [958, 241] on link "See more info" at bounding box center [976, 251] width 129 height 28
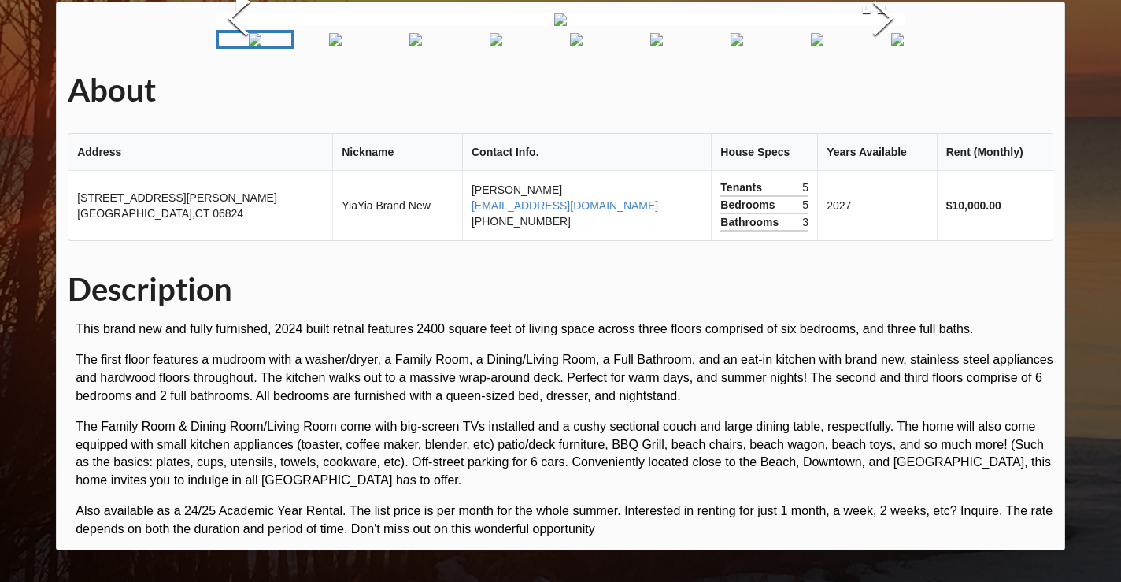
scroll to position [469, 0]
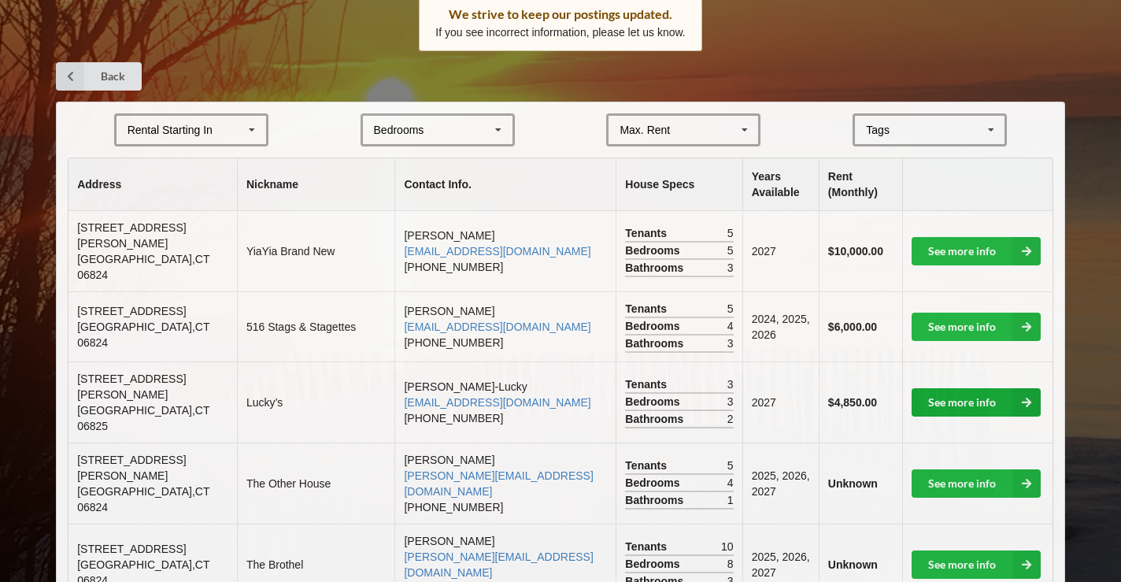
click at [969, 388] on link "See more info" at bounding box center [976, 402] width 129 height 28
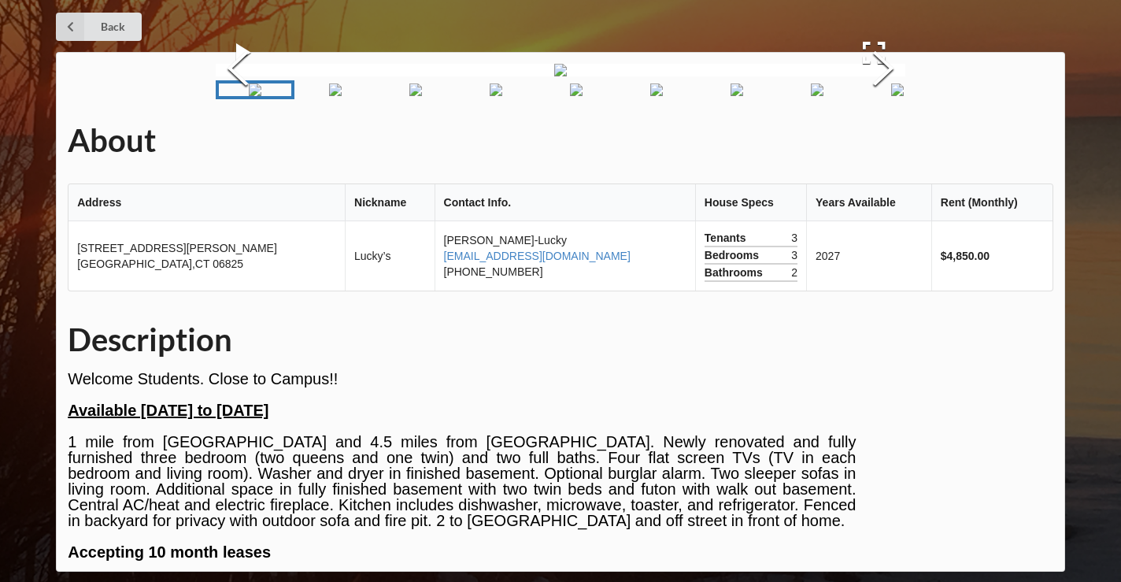
scroll to position [41, 0]
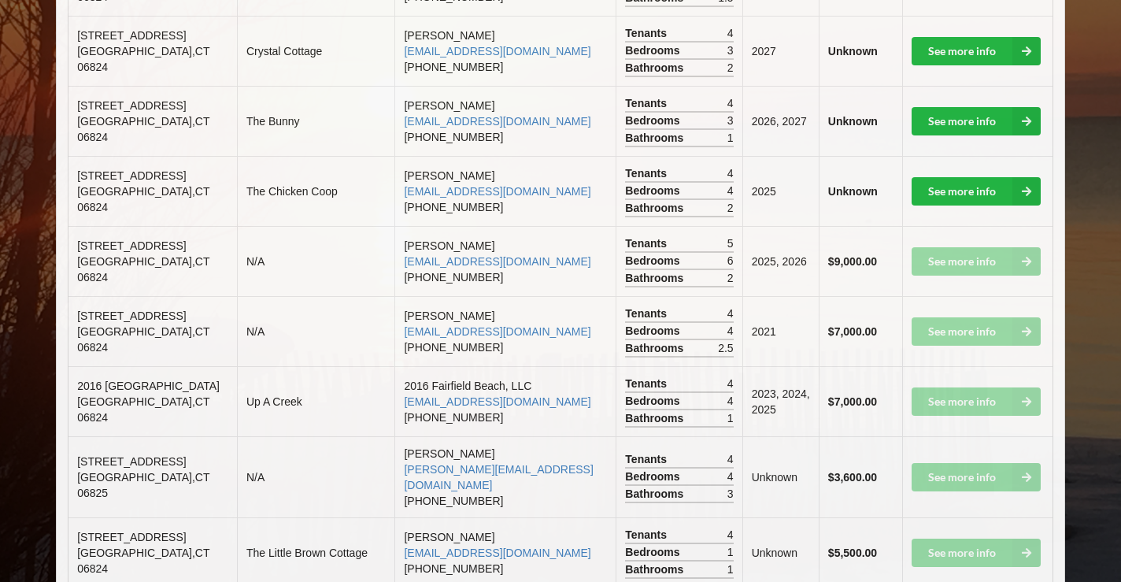
scroll to position [1450, 0]
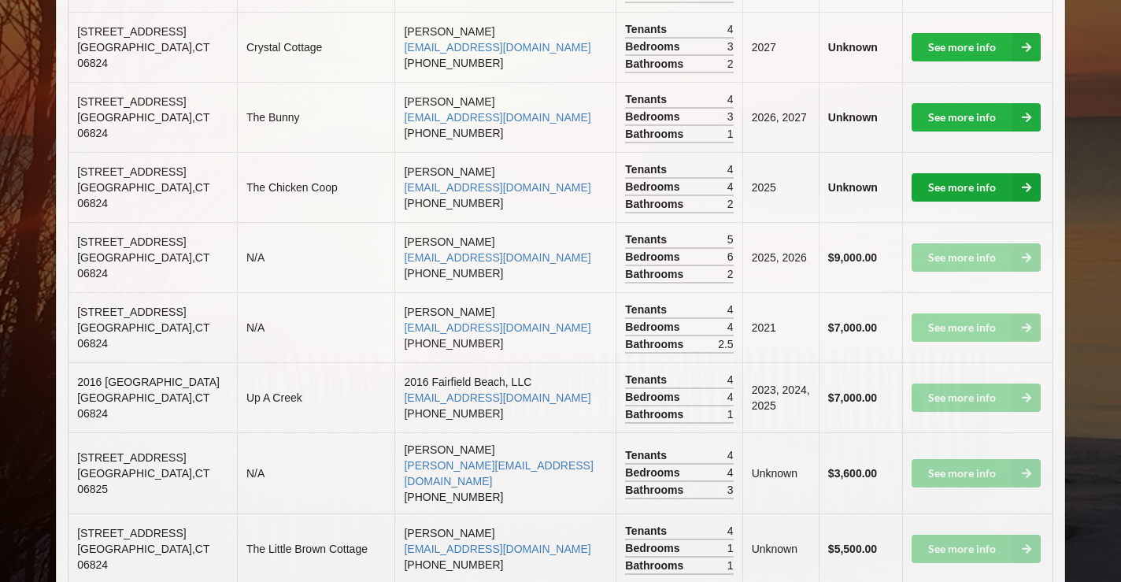
click at [956, 173] on link "See more info" at bounding box center [976, 187] width 129 height 28
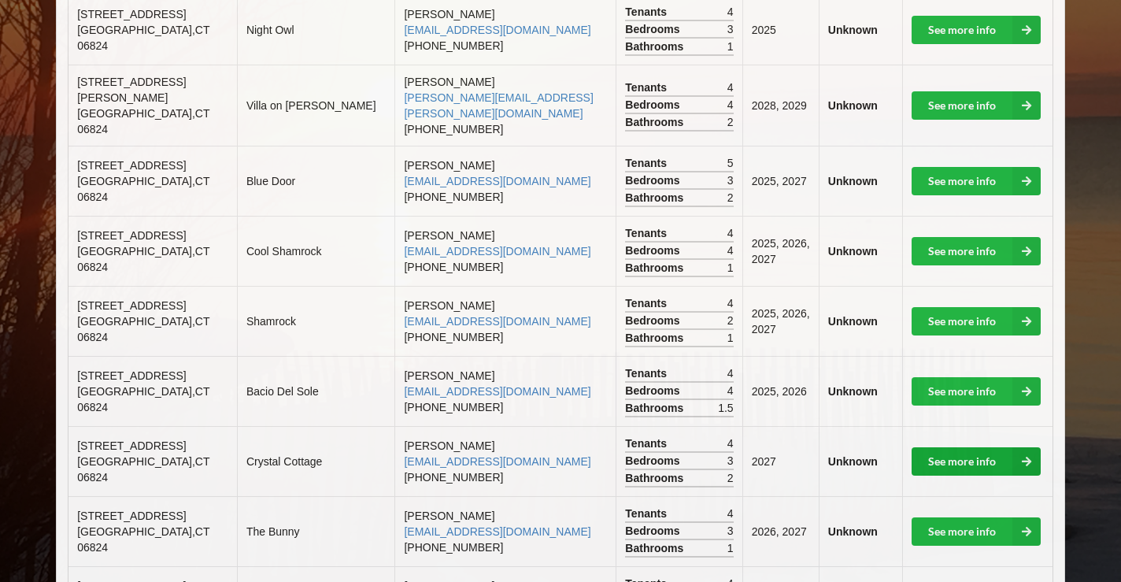
scroll to position [974, 0]
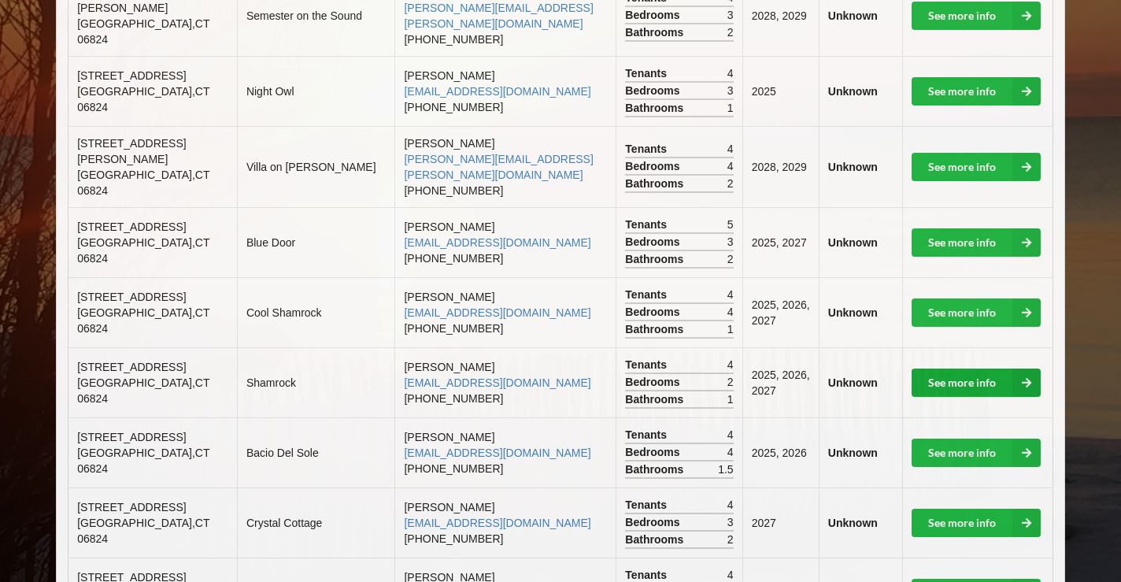
click at [973, 369] on link "See more info" at bounding box center [976, 383] width 129 height 28
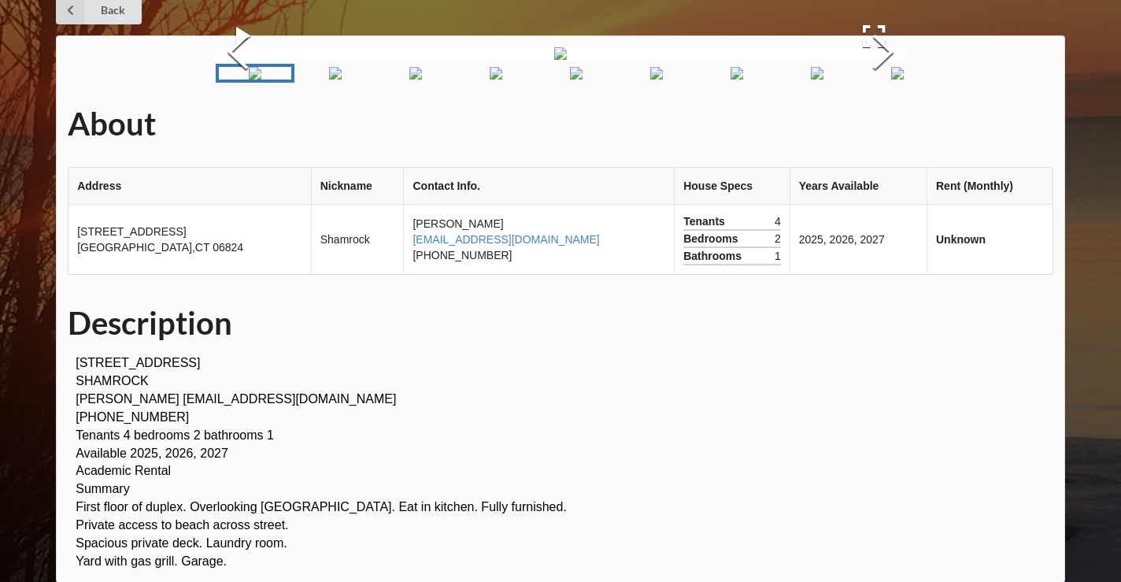
scroll to position [974, 0]
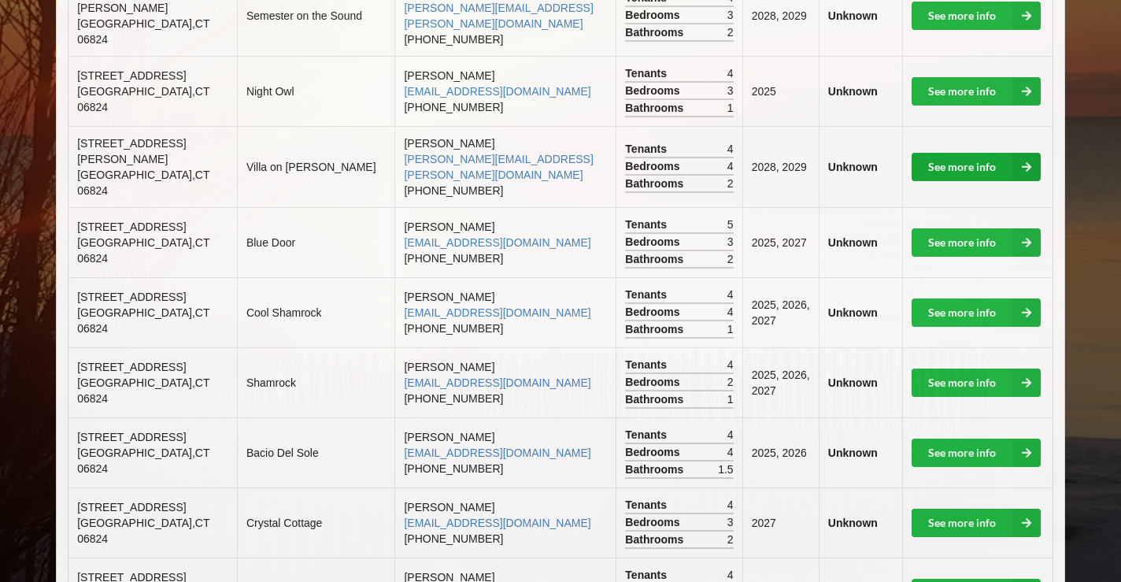
click at [969, 153] on link "See more info" at bounding box center [976, 167] width 129 height 28
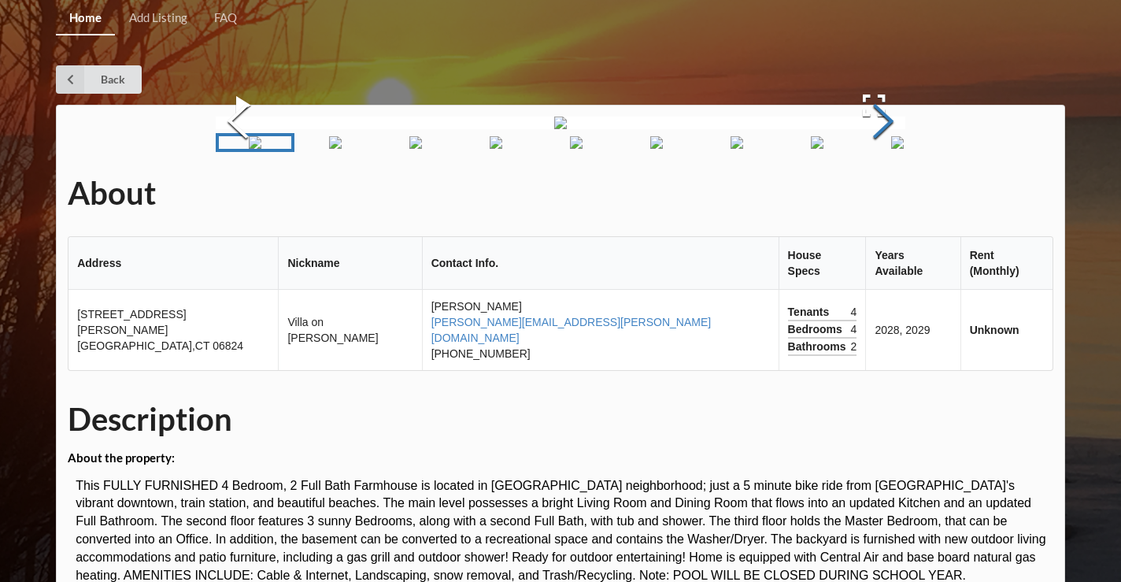
click at [878, 124] on button "Next Slide" at bounding box center [883, 123] width 44 height 143
click at [880, 124] on button "Next Slide" at bounding box center [883, 123] width 44 height 143
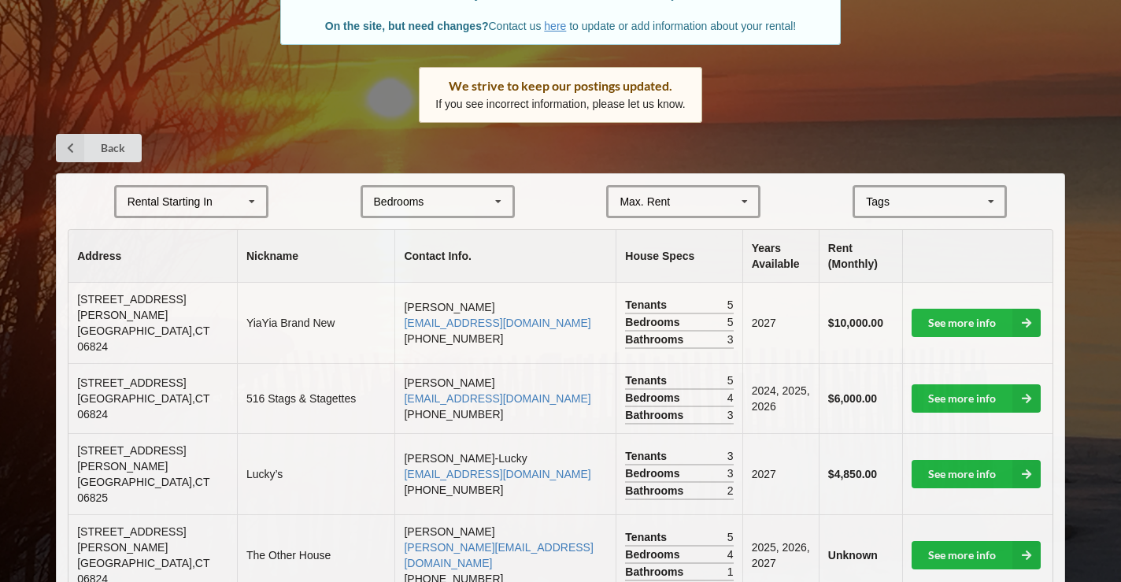
scroll to position [199, 0]
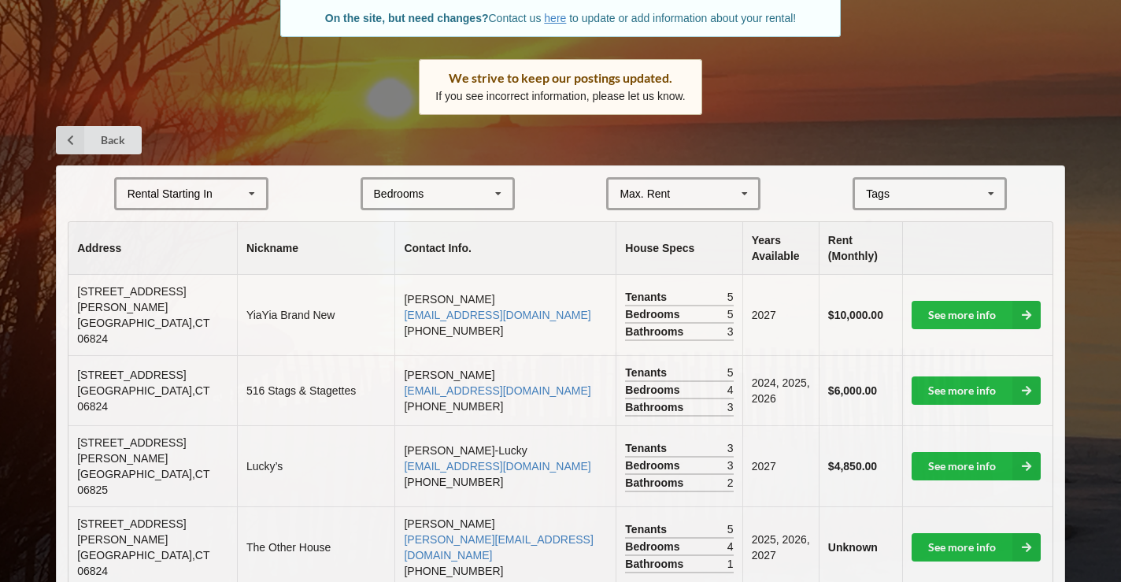
click at [217, 194] on div "Rental Starting In 2025 2026 2027 2028" at bounding box center [191, 193] width 154 height 33
click at [172, 273] on div "2027" at bounding box center [192, 280] width 150 height 29
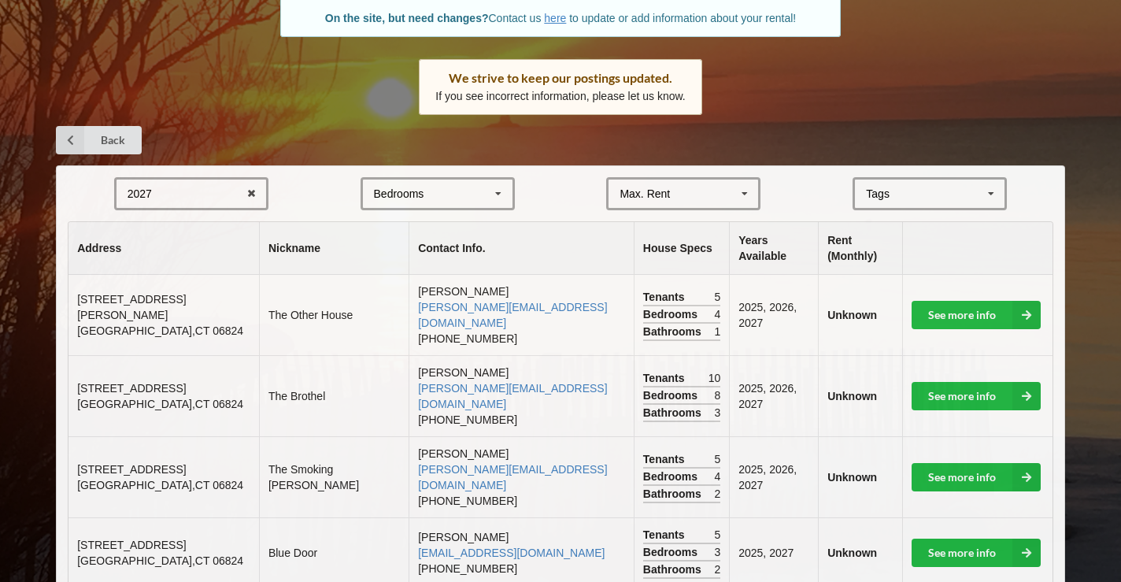
click at [946, 194] on div "[GEOGRAPHIC_DATA] Area Downtown" at bounding box center [930, 193] width 154 height 33
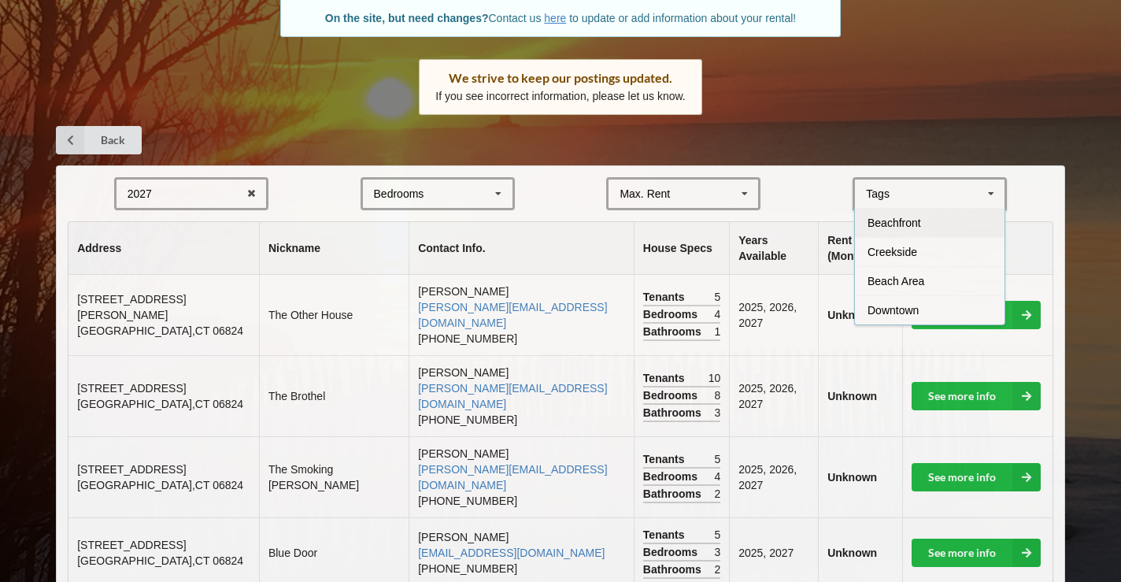
click at [899, 220] on span "Beachfront" at bounding box center [895, 223] width 54 height 13
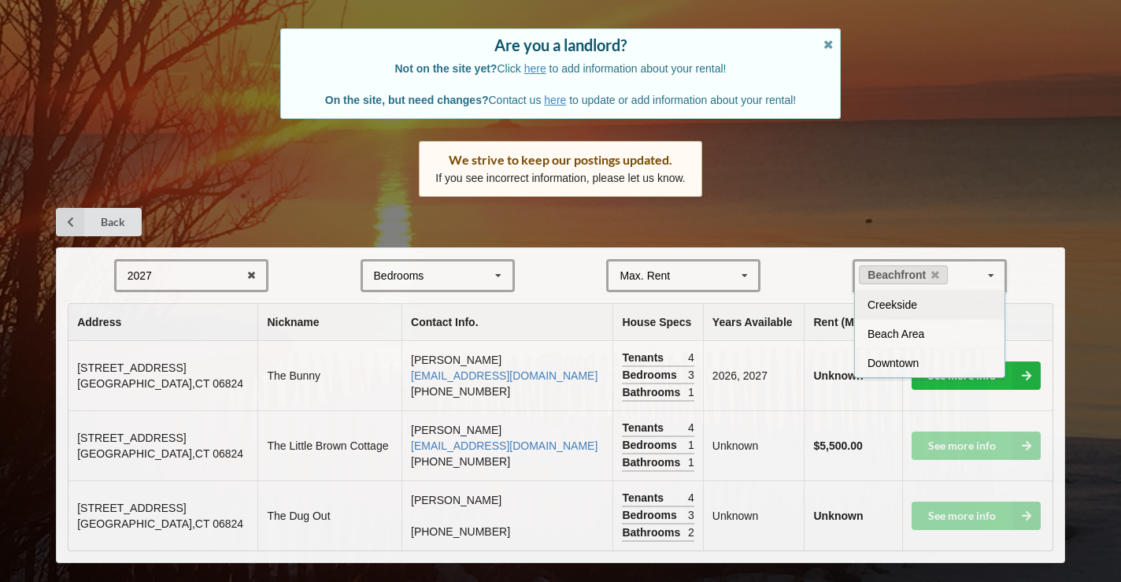
click at [1056, 258] on div "2027 2025 2026 2027 2028 Bedrooms 1 2 3 4 5 6 7 8 Max. Rent $4,000 $5,000 $6,00…" at bounding box center [560, 405] width 1009 height 316
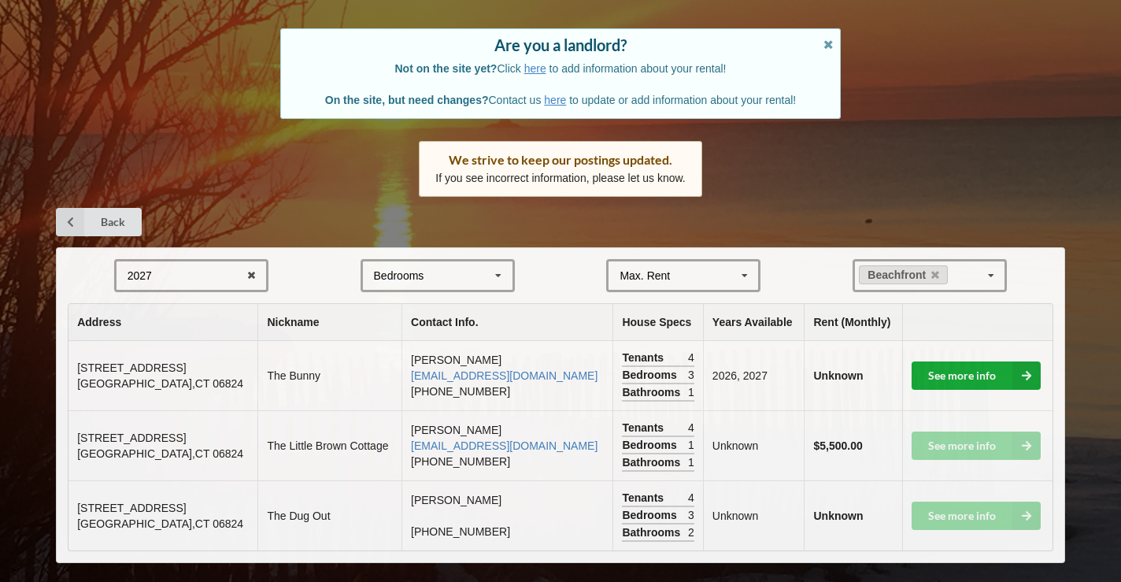
click at [989, 365] on link "See more info" at bounding box center [976, 375] width 129 height 28
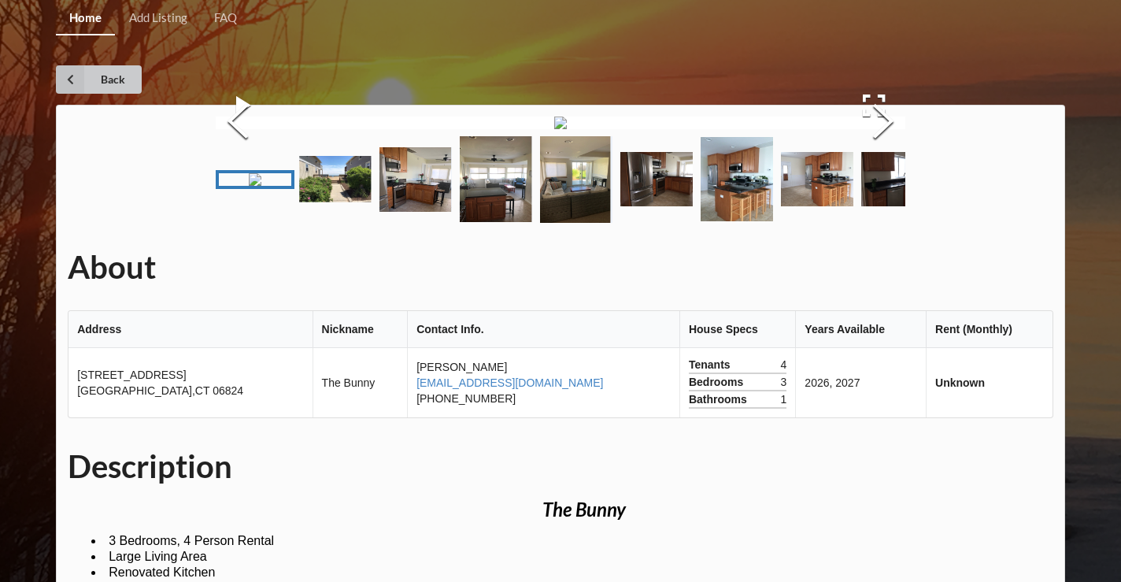
click at [68, 75] on icon at bounding box center [70, 79] width 28 height 28
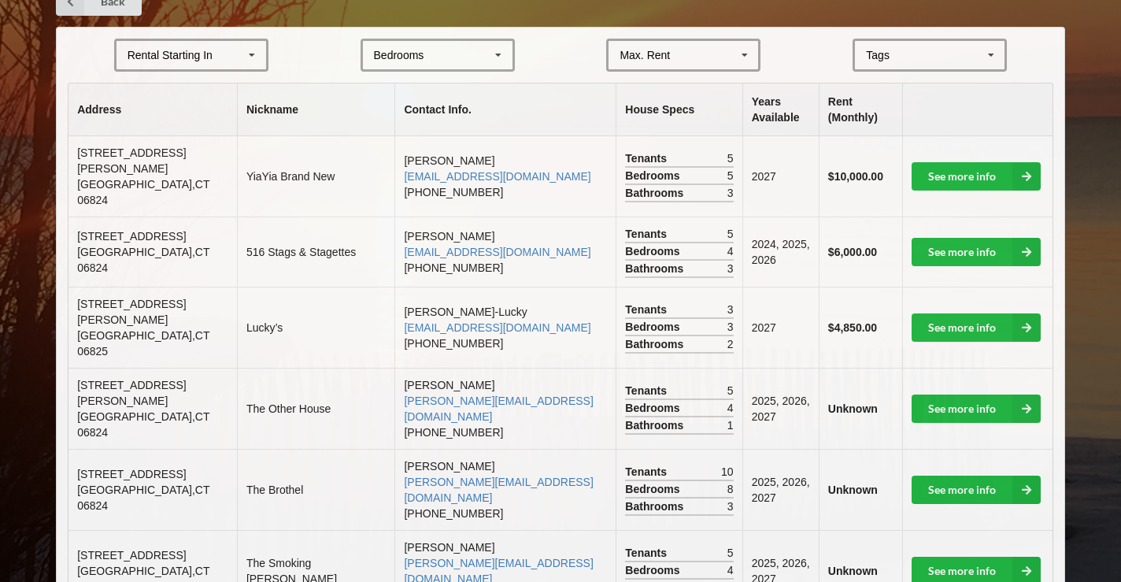
scroll to position [357, 0]
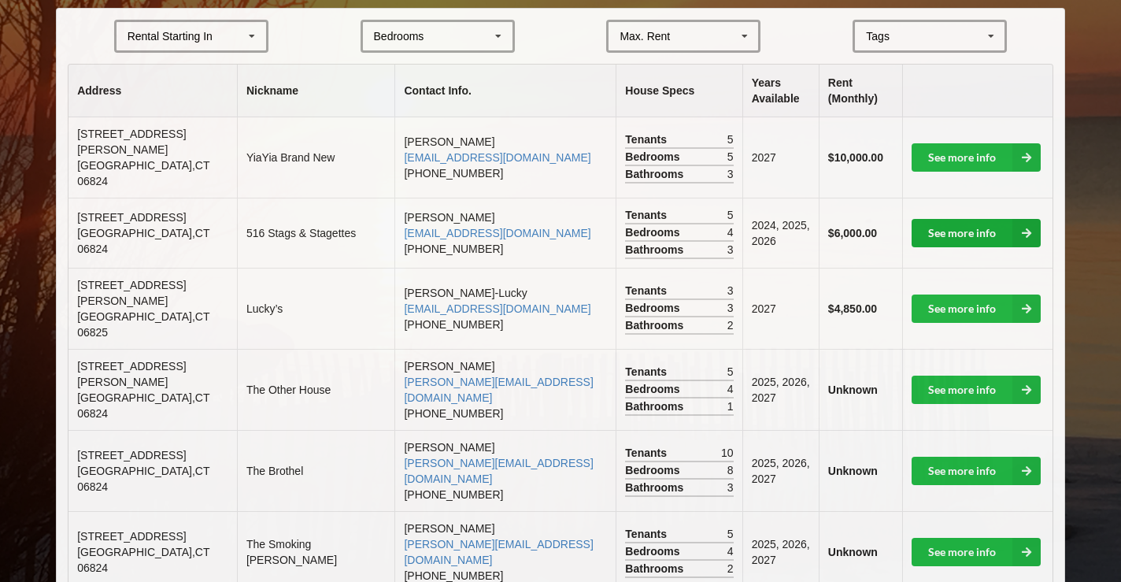
click at [942, 219] on link "See more info" at bounding box center [976, 233] width 129 height 28
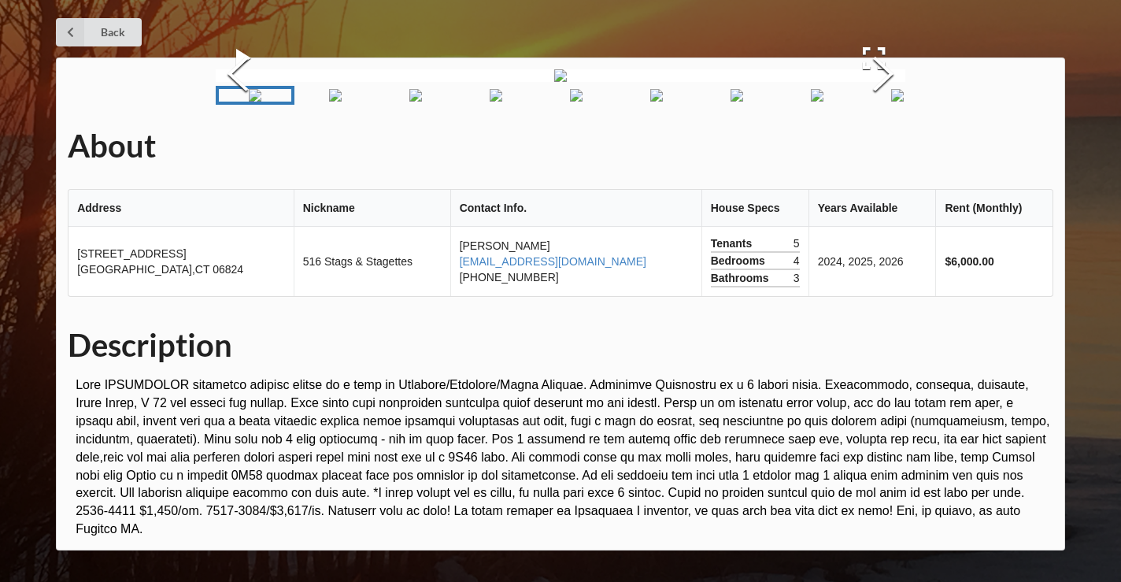
scroll to position [172, 0]
click at [884, 147] on button "Next Slide" at bounding box center [883, 76] width 44 height 143
click at [551, 102] on img "Go to Slide 5" at bounding box center [557, 95] width 13 height 13
click at [874, 147] on button "Next Slide" at bounding box center [883, 76] width 44 height 143
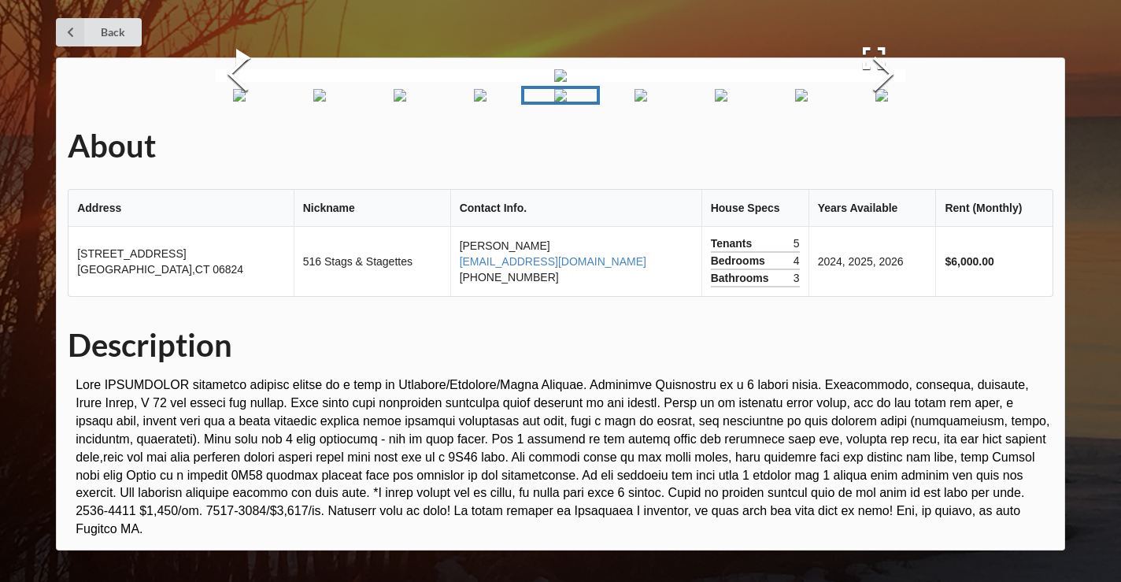
click at [808, 102] on img "Go to Slide 9" at bounding box center [801, 95] width 13 height 13
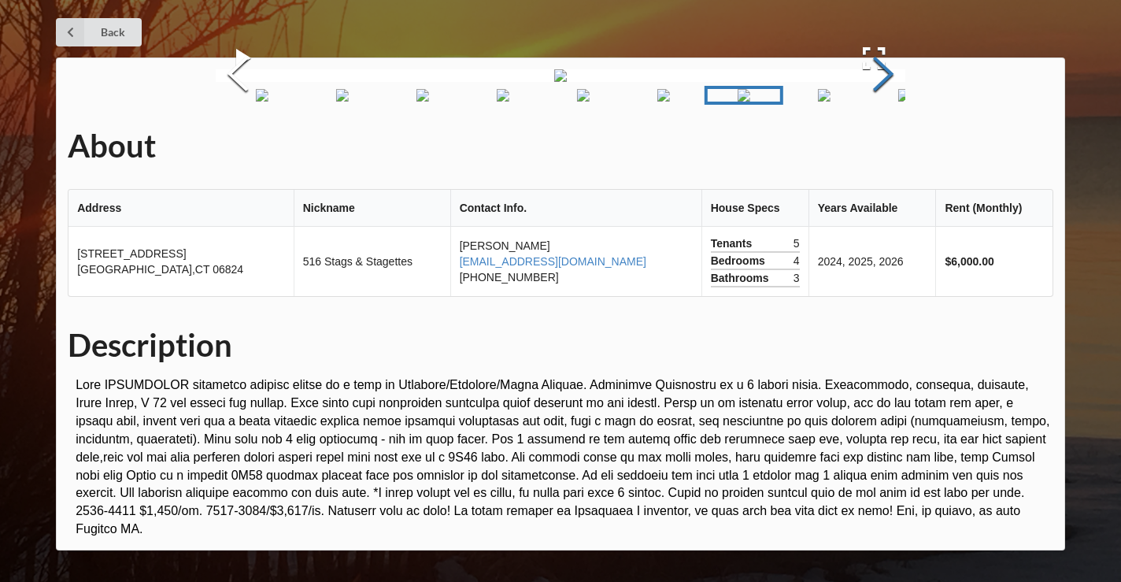
click at [890, 147] on button "Next Slide" at bounding box center [883, 76] width 44 height 143
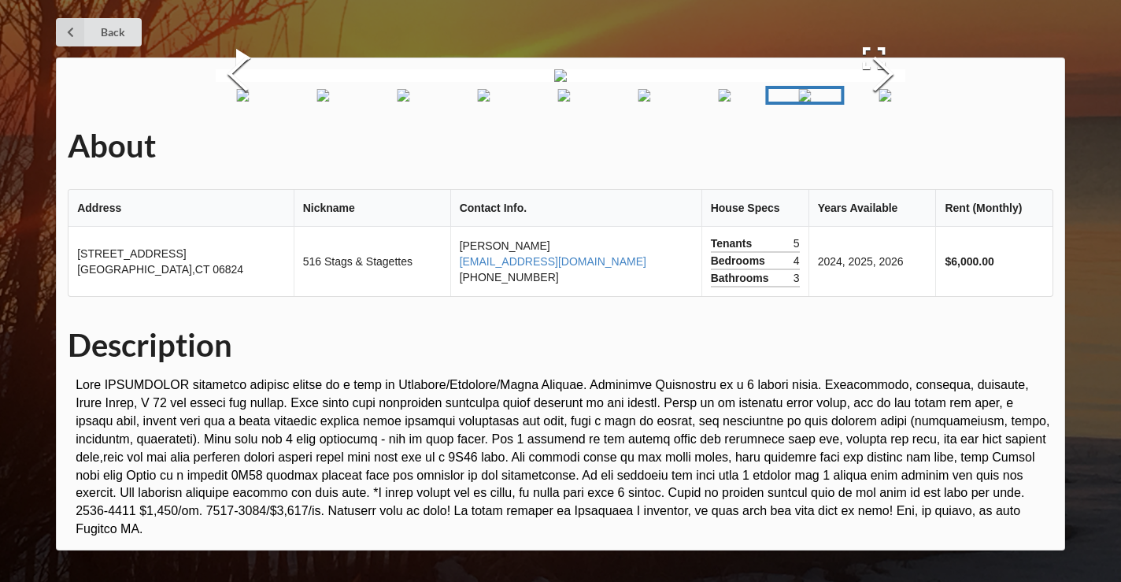
click at [490, 102] on img "Go to Slide 6" at bounding box center [483, 95] width 13 height 13
click at [406, 102] on img "Go to Slide 4" at bounding box center [400, 95] width 13 height 13
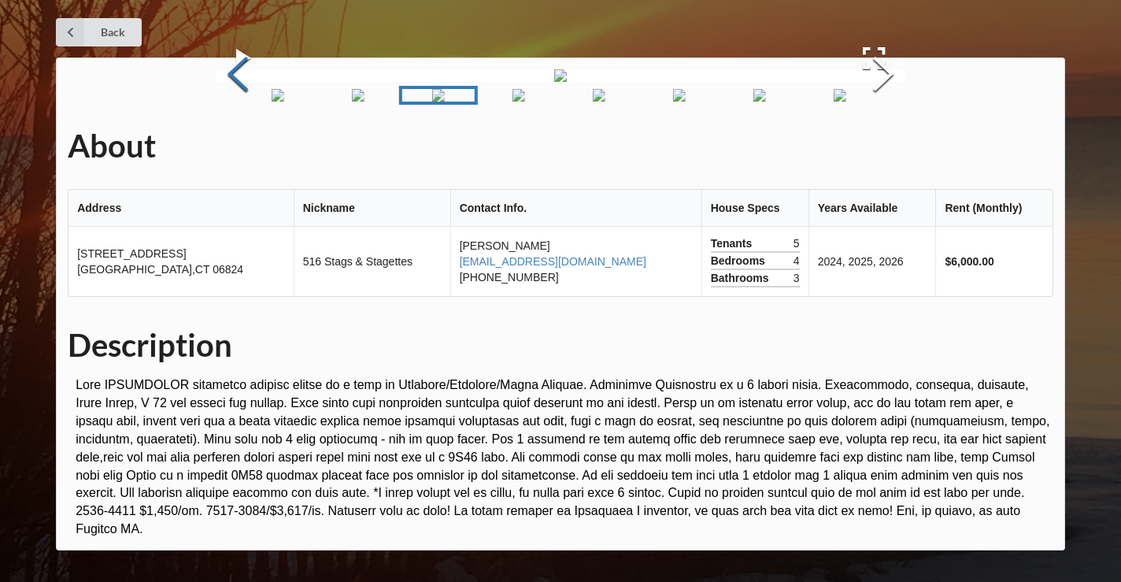
click at [237, 147] on button "Previous Slide" at bounding box center [238, 76] width 44 height 143
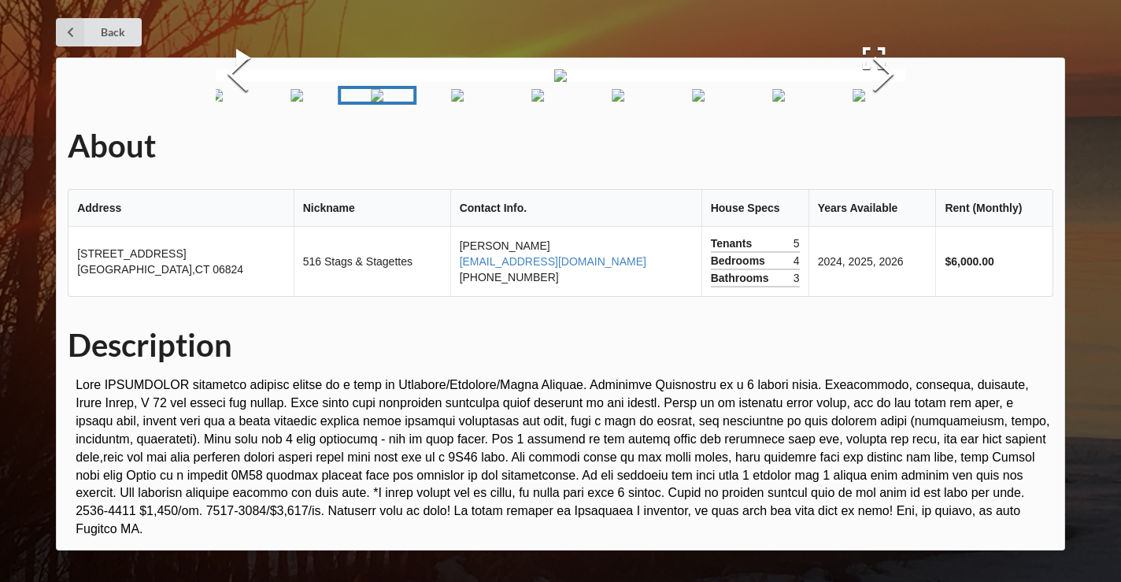
click at [241, 161] on h1 "About" at bounding box center [561, 146] width 986 height 40
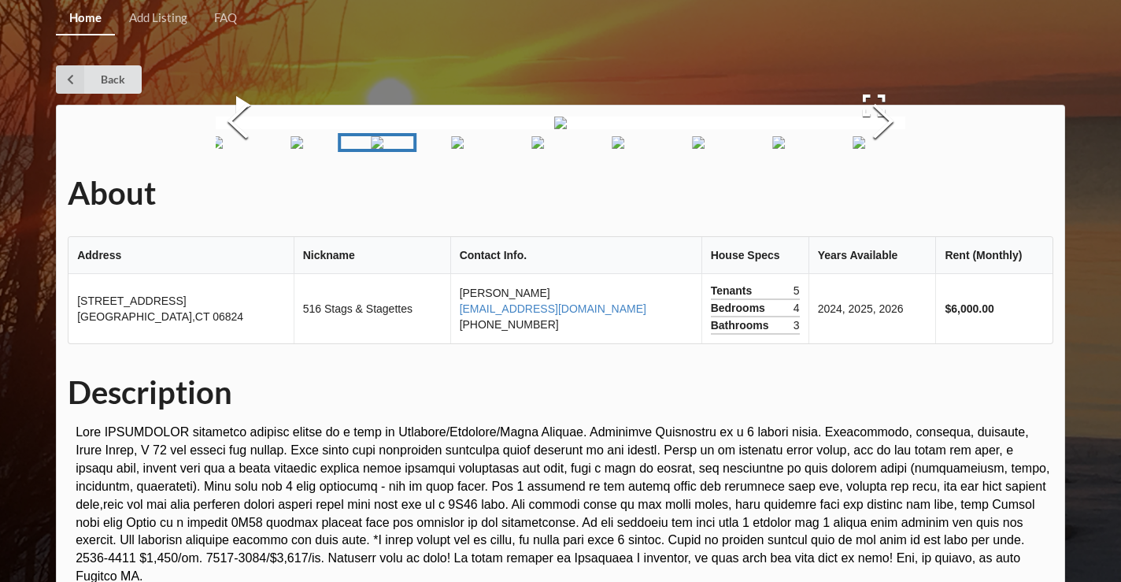
scroll to position [0, 0]
click at [76, 87] on icon at bounding box center [70, 79] width 28 height 28
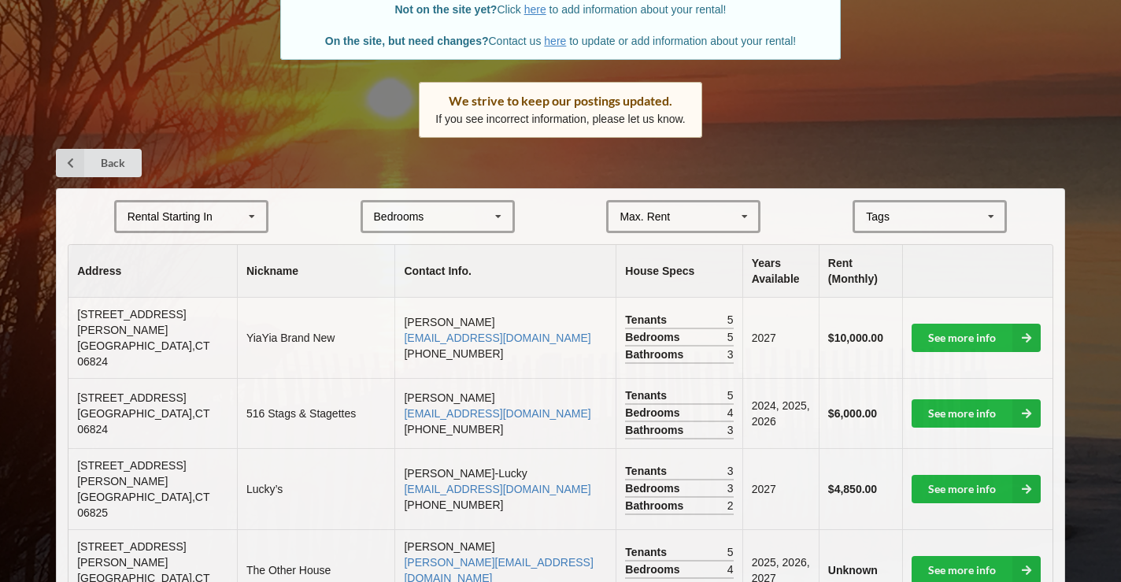
scroll to position [167, 0]
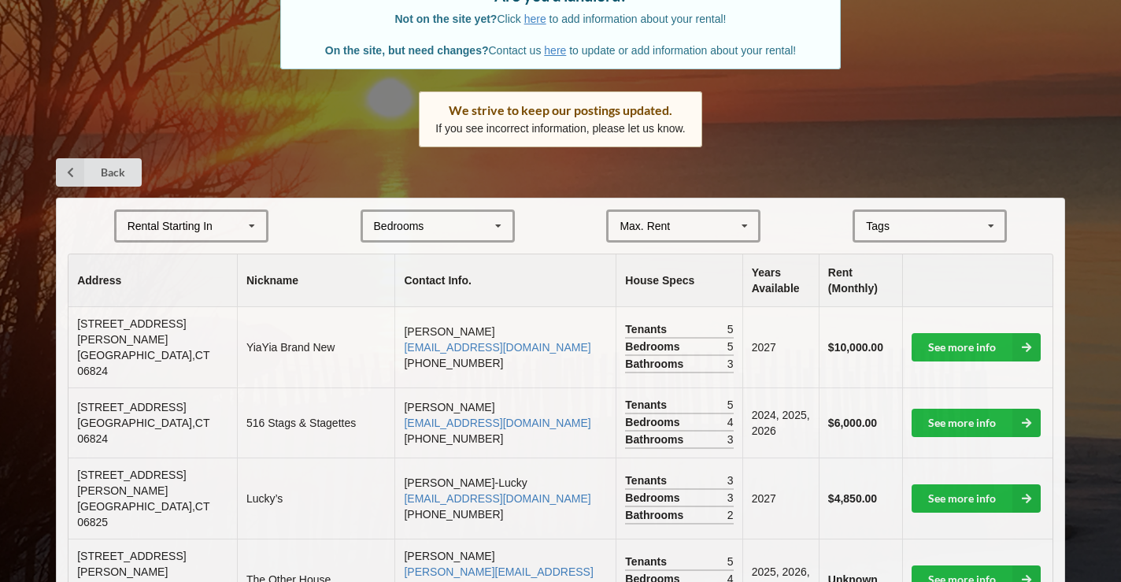
click at [742, 213] on icon at bounding box center [745, 226] width 24 height 29
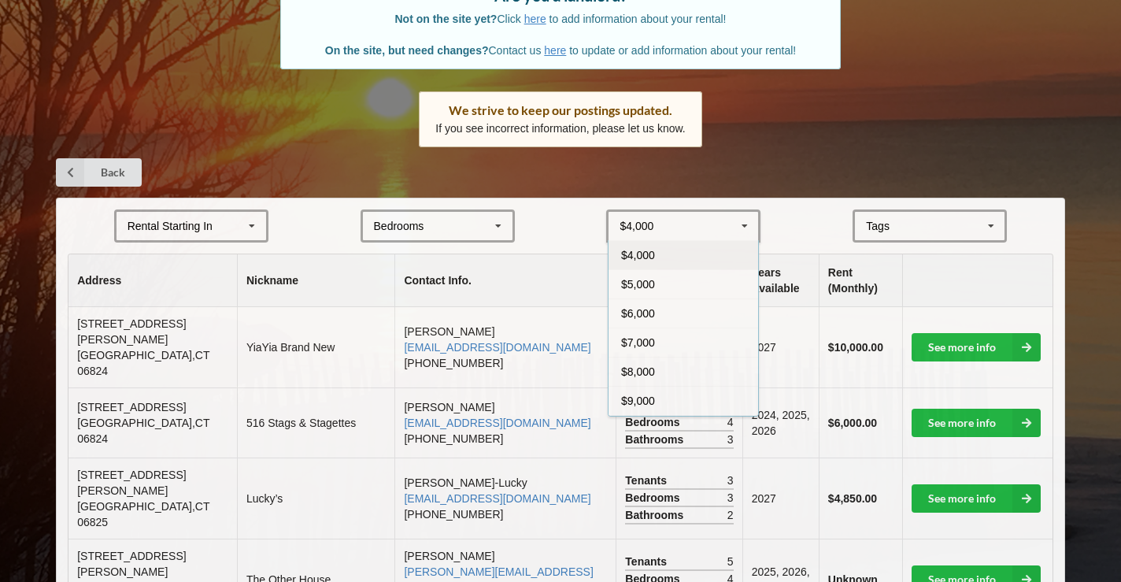
click at [558, 209] on form "Rental Starting In 2025 2026 2027 2028 Bedrooms 1 2 3 4 5 6 7 8 $4,000 $4,000 $…" at bounding box center [561, 225] width 986 height 33
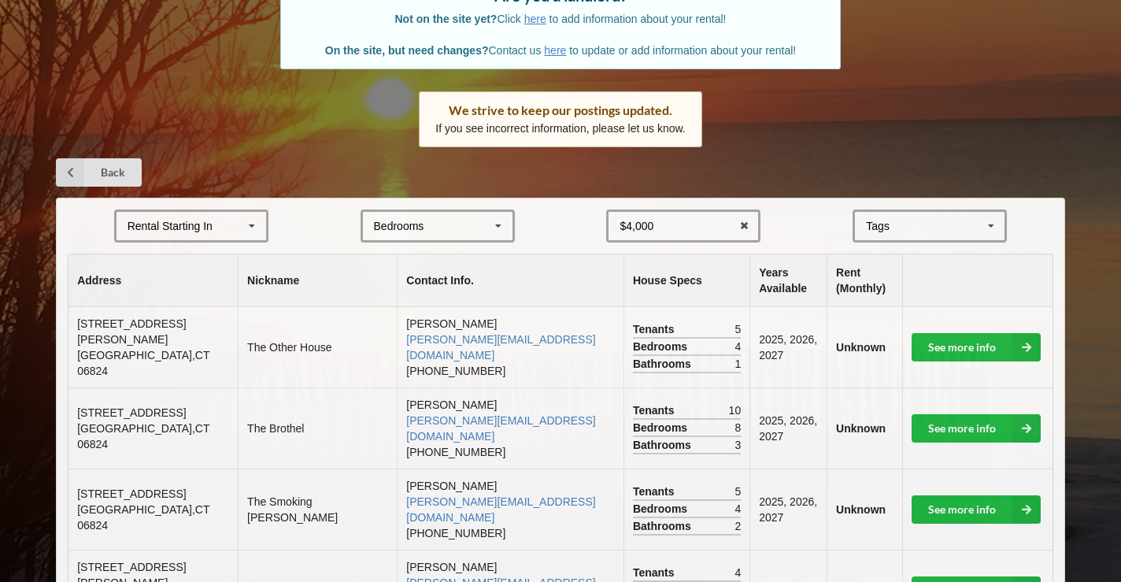
click at [674, 220] on div "$4,000 $4,000 $5,000 $6,000 $7,000 $8,000 $9,000 $10,000 $11,000 $12,000 $13,00…" at bounding box center [683, 225] width 154 height 33
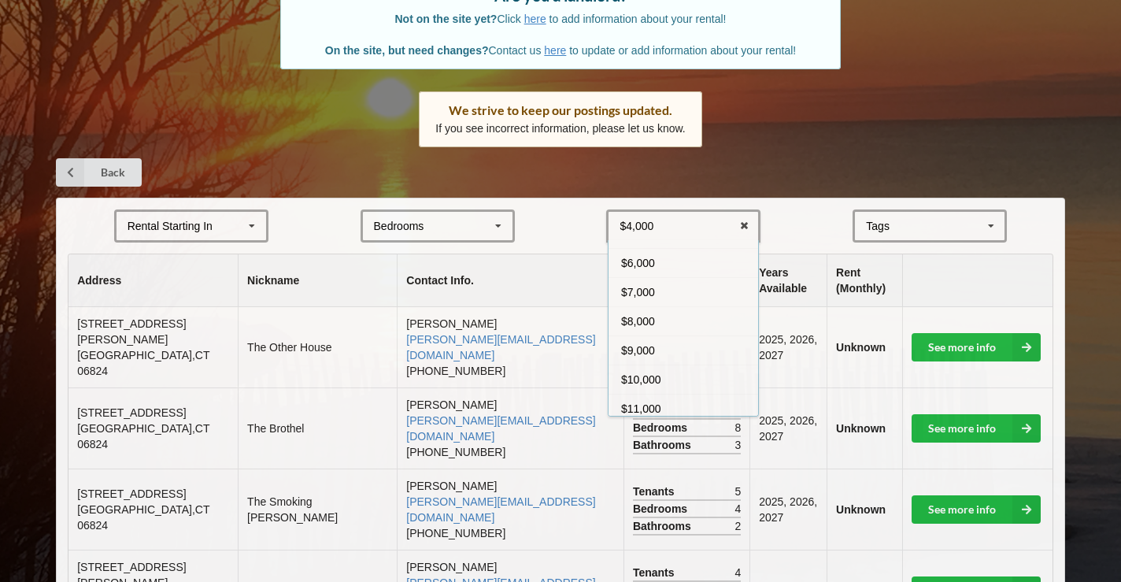
scroll to position [174, 0]
click at [743, 219] on icon at bounding box center [744, 226] width 24 height 29
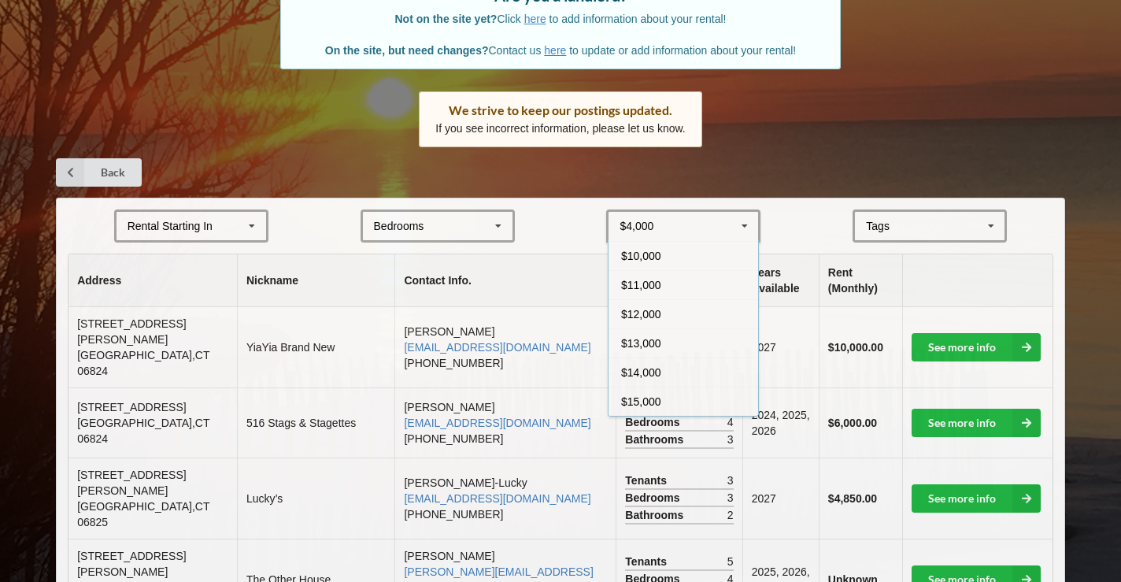
click at [743, 219] on icon at bounding box center [745, 226] width 24 height 29
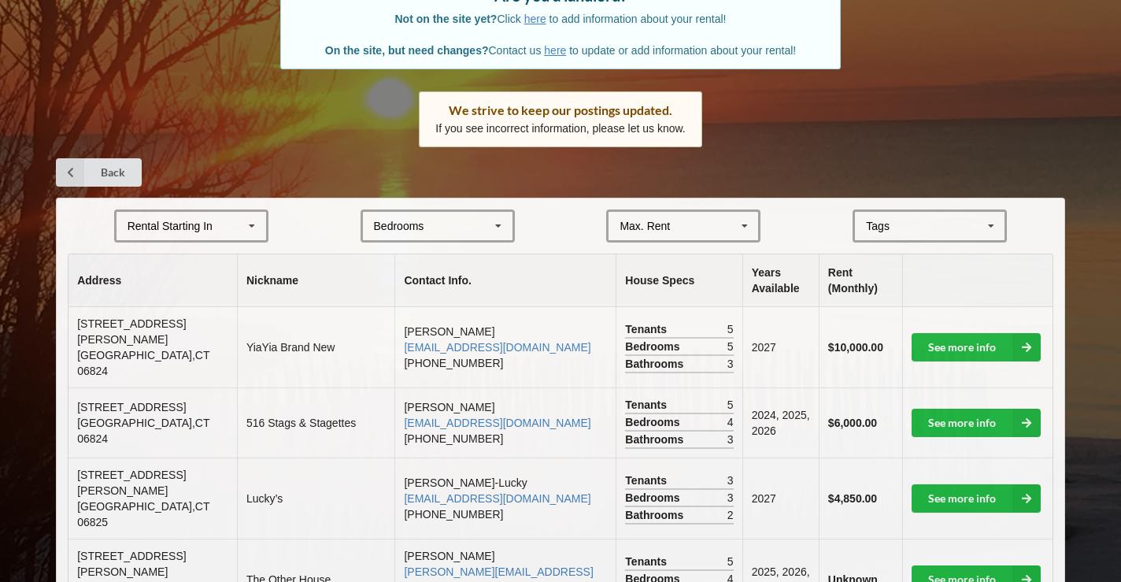
click at [499, 223] on icon at bounding box center [499, 226] width 24 height 29
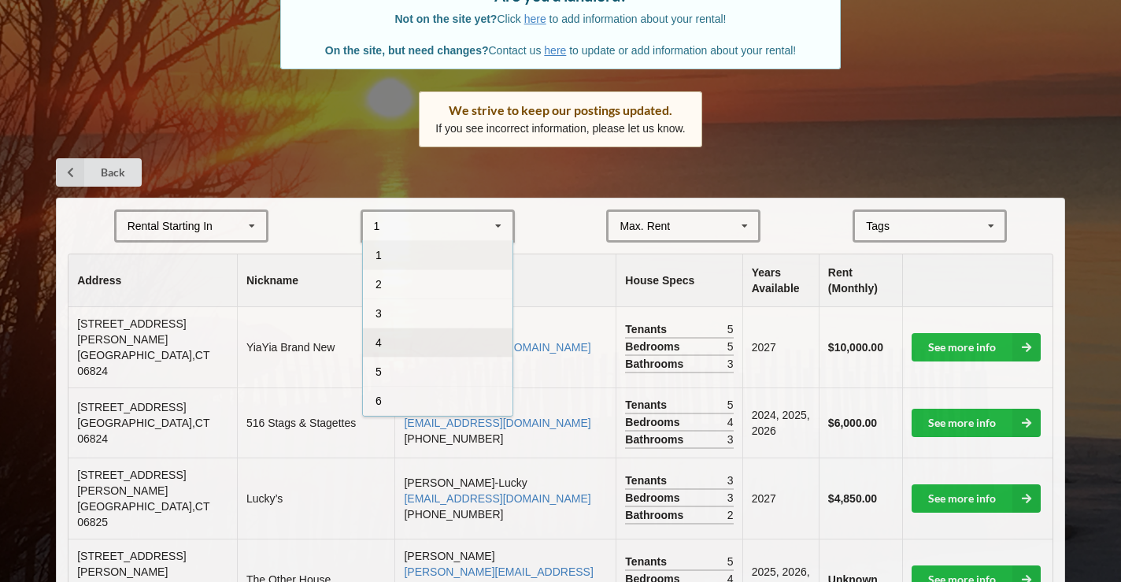
click at [390, 339] on div "4" at bounding box center [438, 342] width 150 height 29
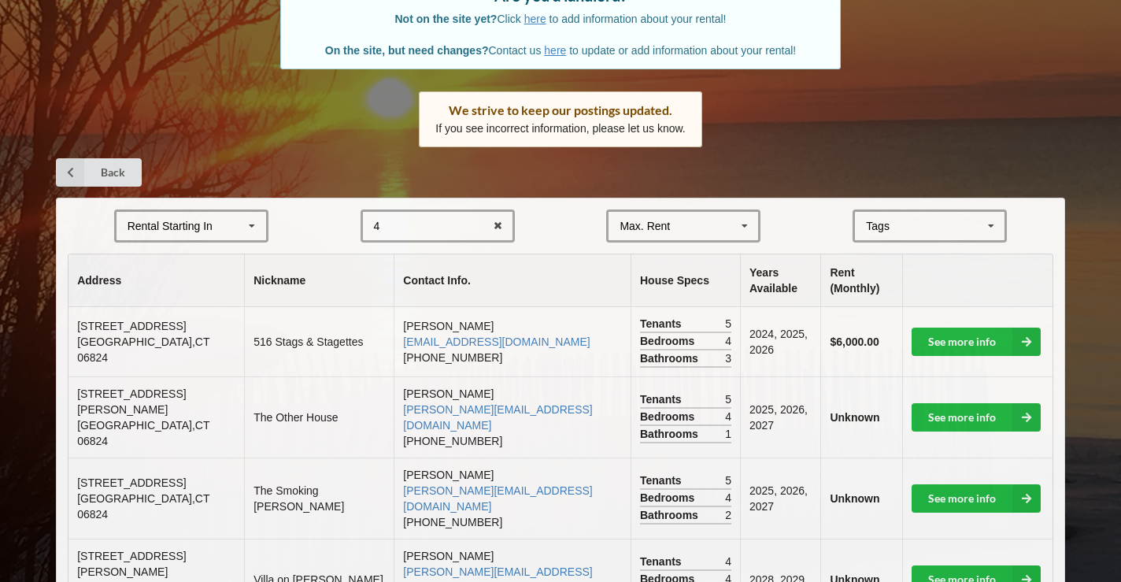
click at [993, 277] on th at bounding box center [977, 280] width 150 height 53
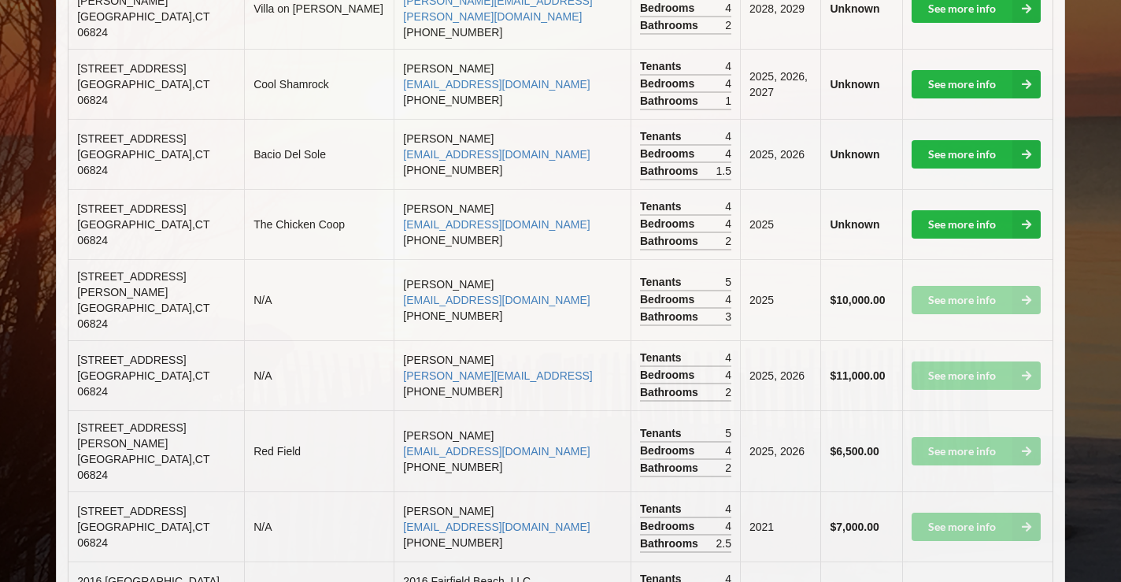
scroll to position [756, 0]
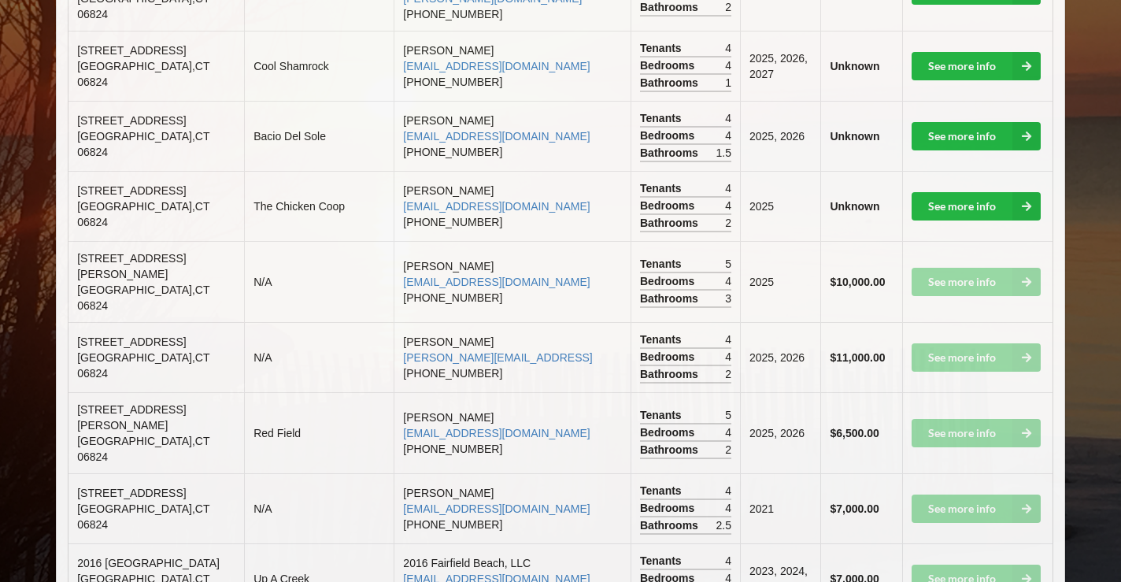
click at [947, 322] on td "See more info" at bounding box center [977, 357] width 150 height 70
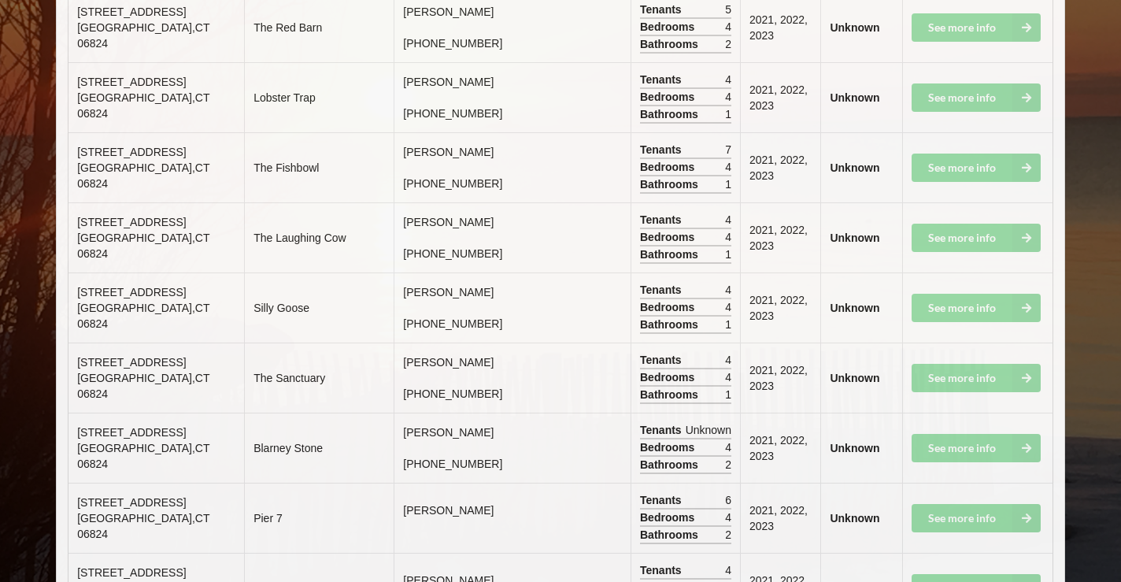
scroll to position [3663, 0]
